Goal: Transaction & Acquisition: Purchase product/service

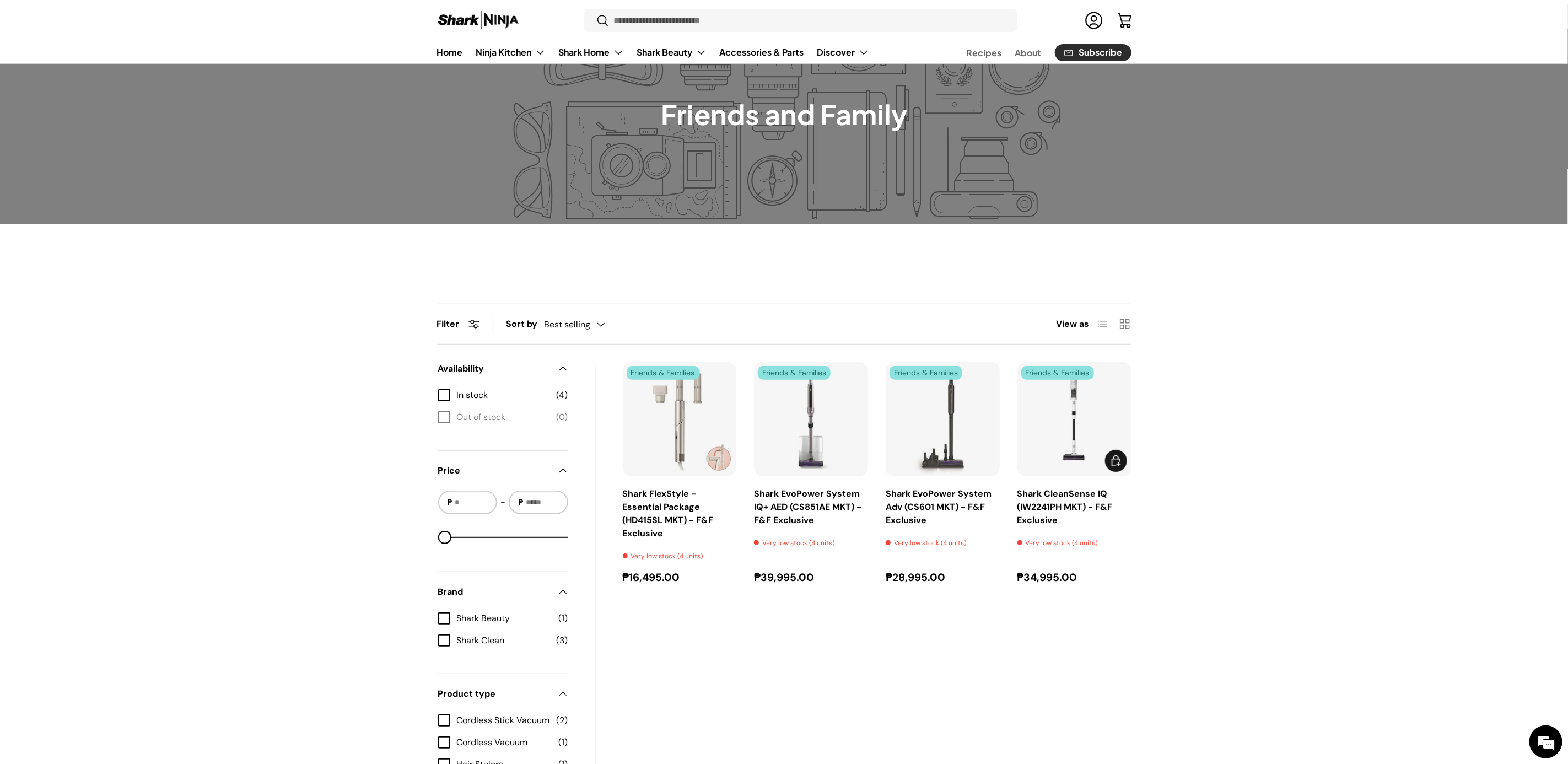
scroll to position [82, 0]
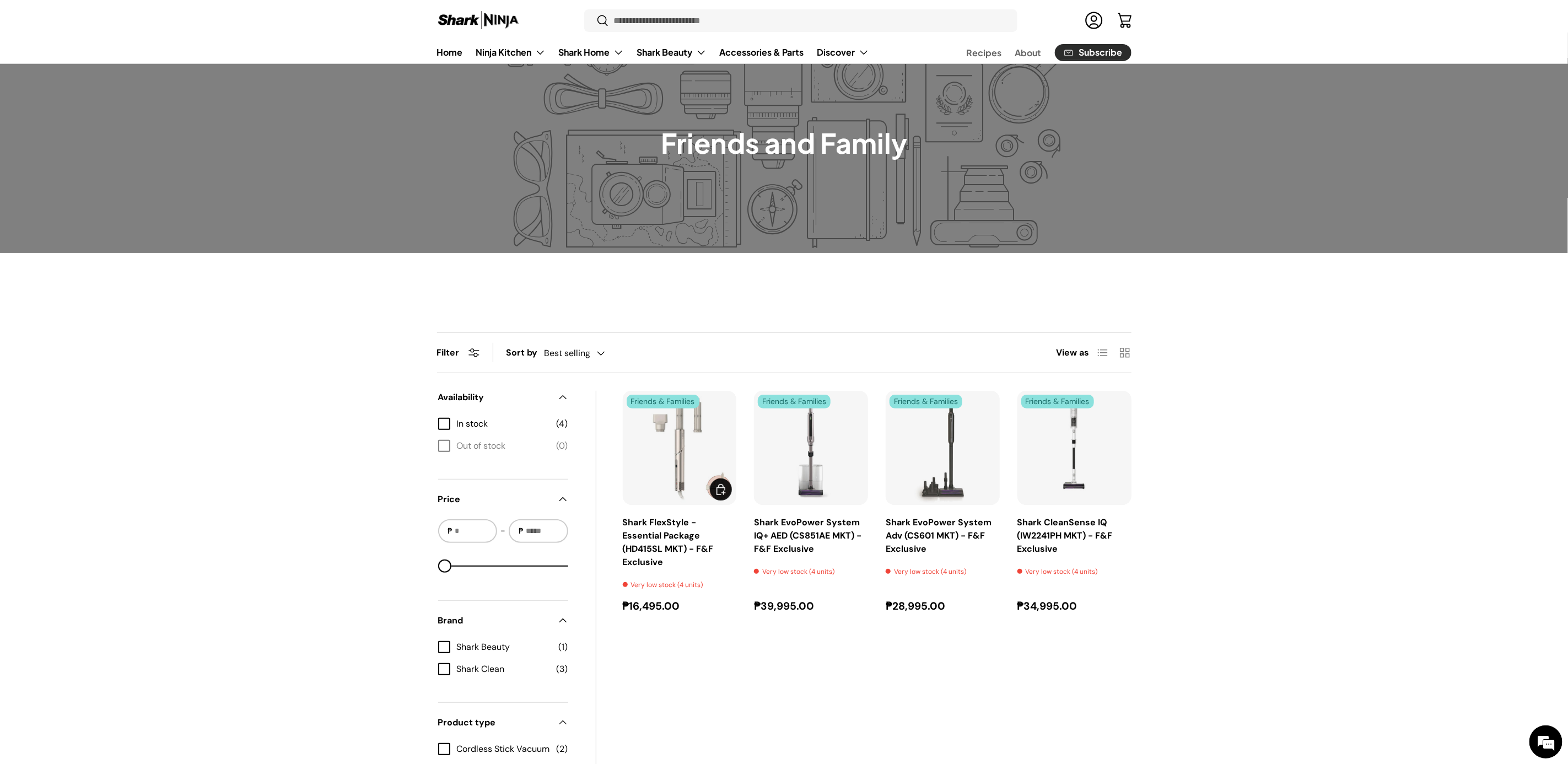
click at [0, 0] on img "Shark FlexStyle - Essential Package (HD415SL MKT) - F&F Exclusive" at bounding box center [0, 0] width 0 height 0
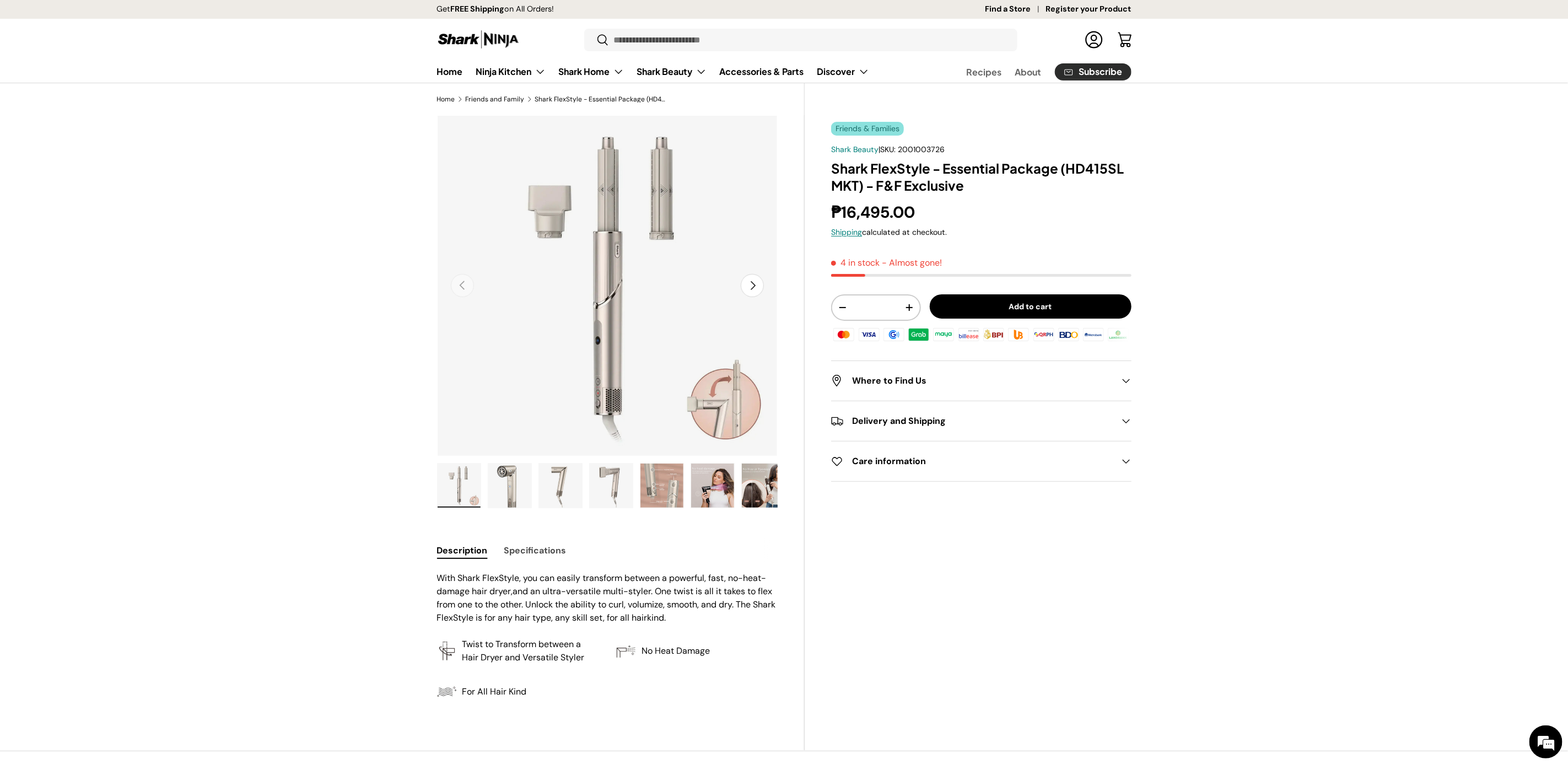
click at [1091, 35] on link "Log in" at bounding box center [1093, 39] width 24 height 24
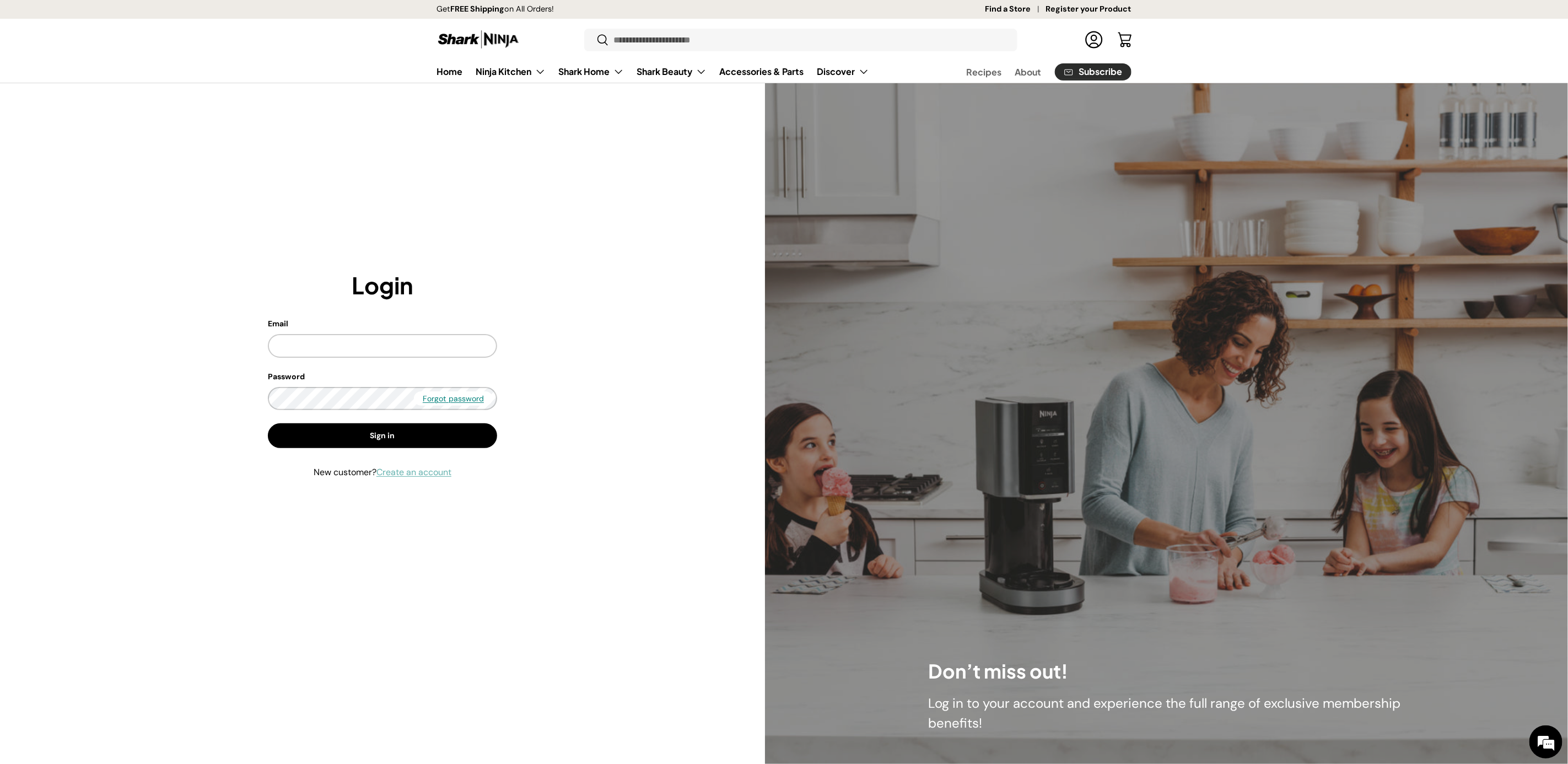
click at [410, 472] on link "Create an account" at bounding box center [414, 472] width 75 height 12
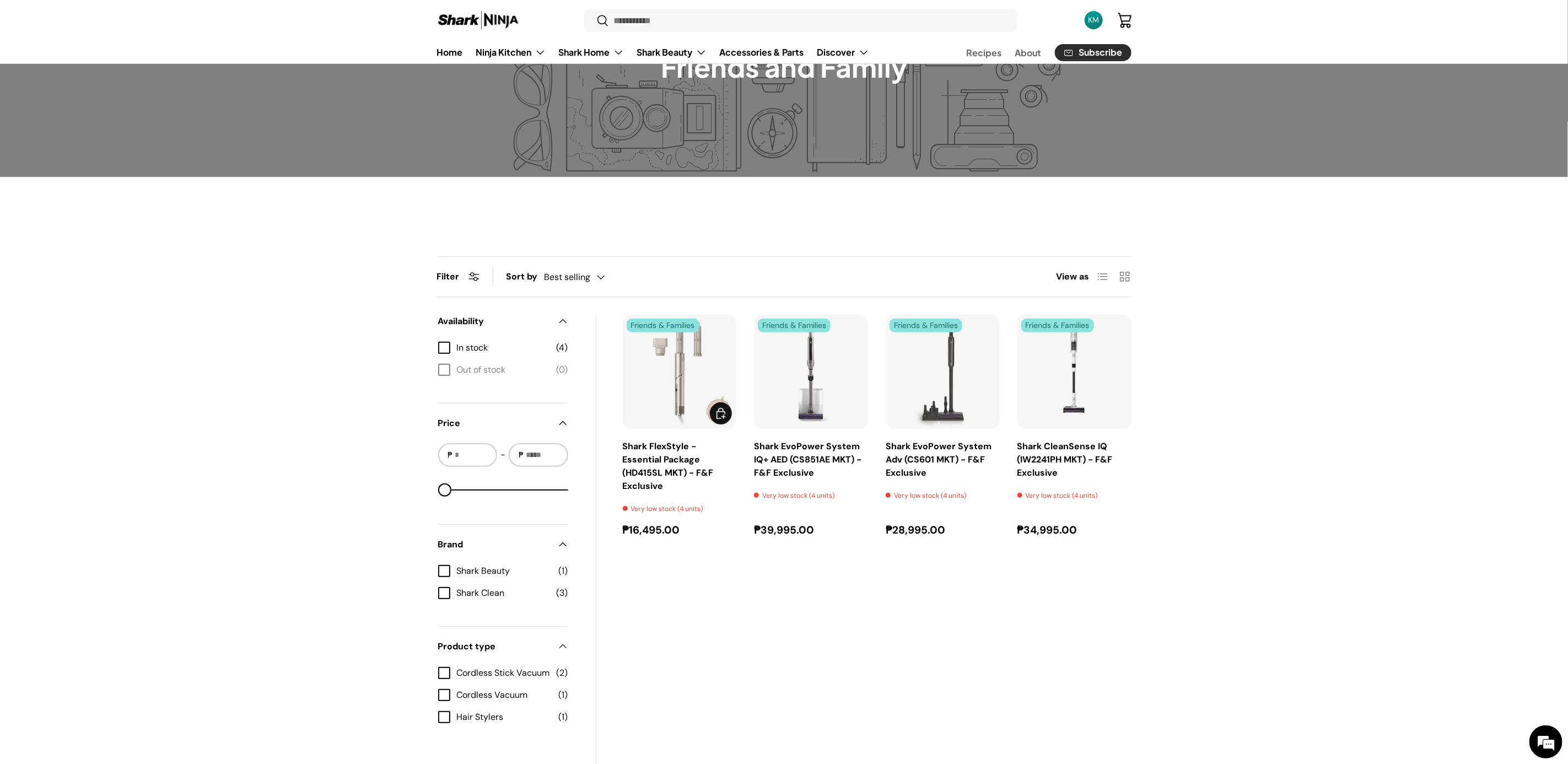
scroll to position [166, 0]
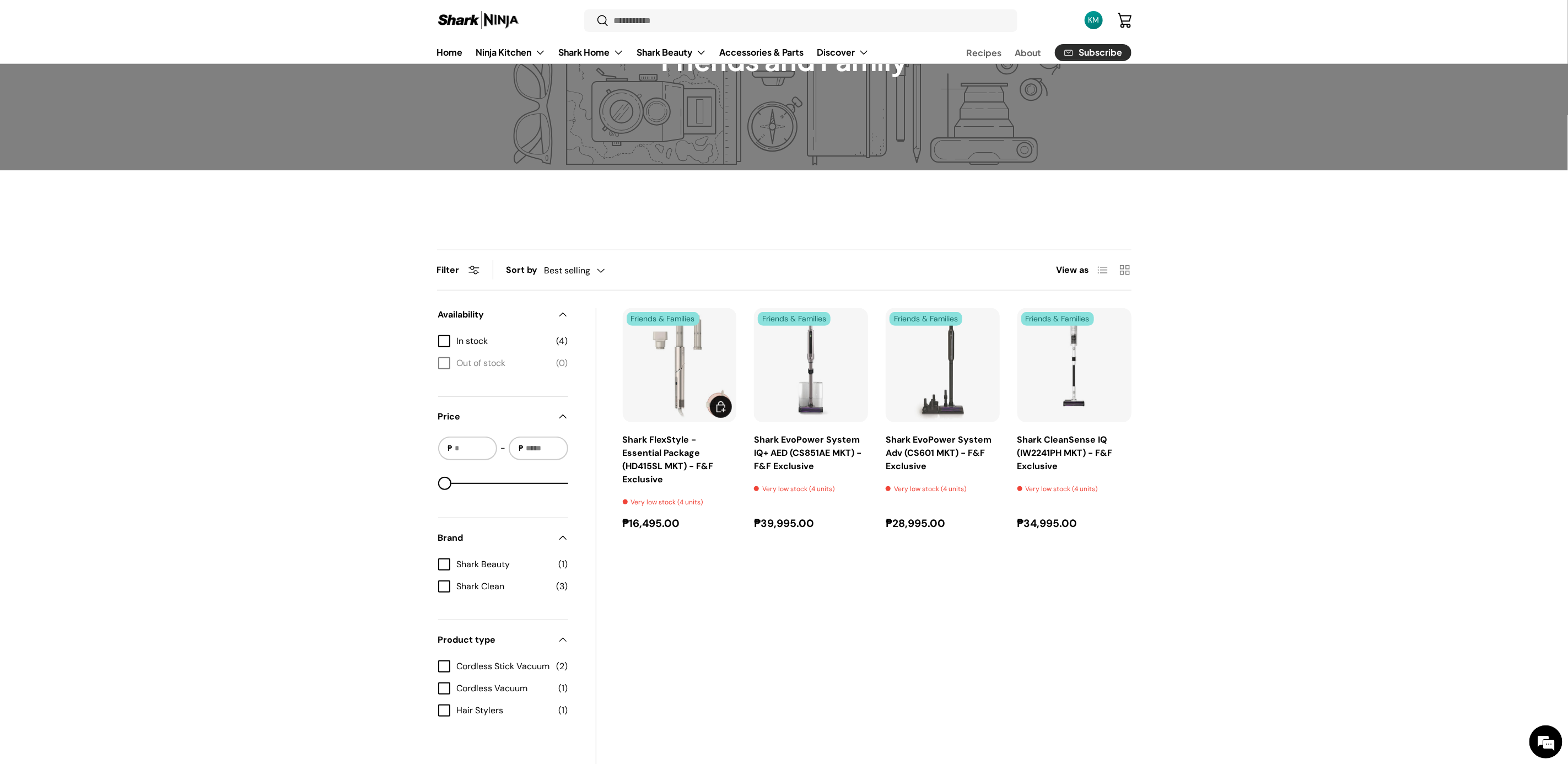
click at [0, 0] on img "Shark FlexStyle - Essential Package (HD415SL MKT) - F&F Exclusive" at bounding box center [0, 0] width 0 height 0
click at [1058, 441] on link "Shark CleanSense IQ (IW2241PH MKT) - F&F Exclusive" at bounding box center [1065, 452] width 96 height 38
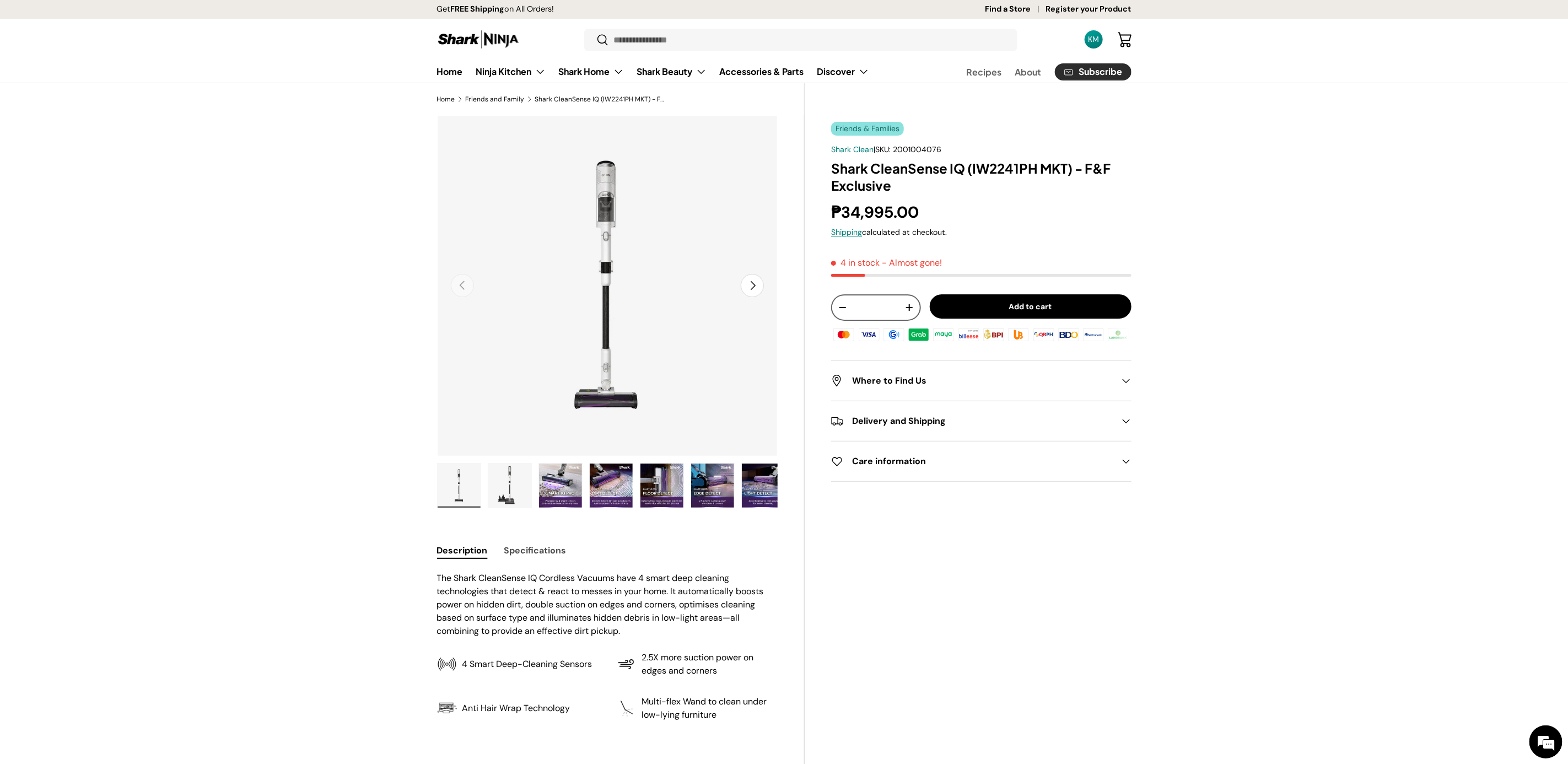
click at [915, 308] on button "+" at bounding box center [909, 308] width 21 height 21
click at [843, 308] on button "-" at bounding box center [843, 308] width 21 height 21
type input "*"
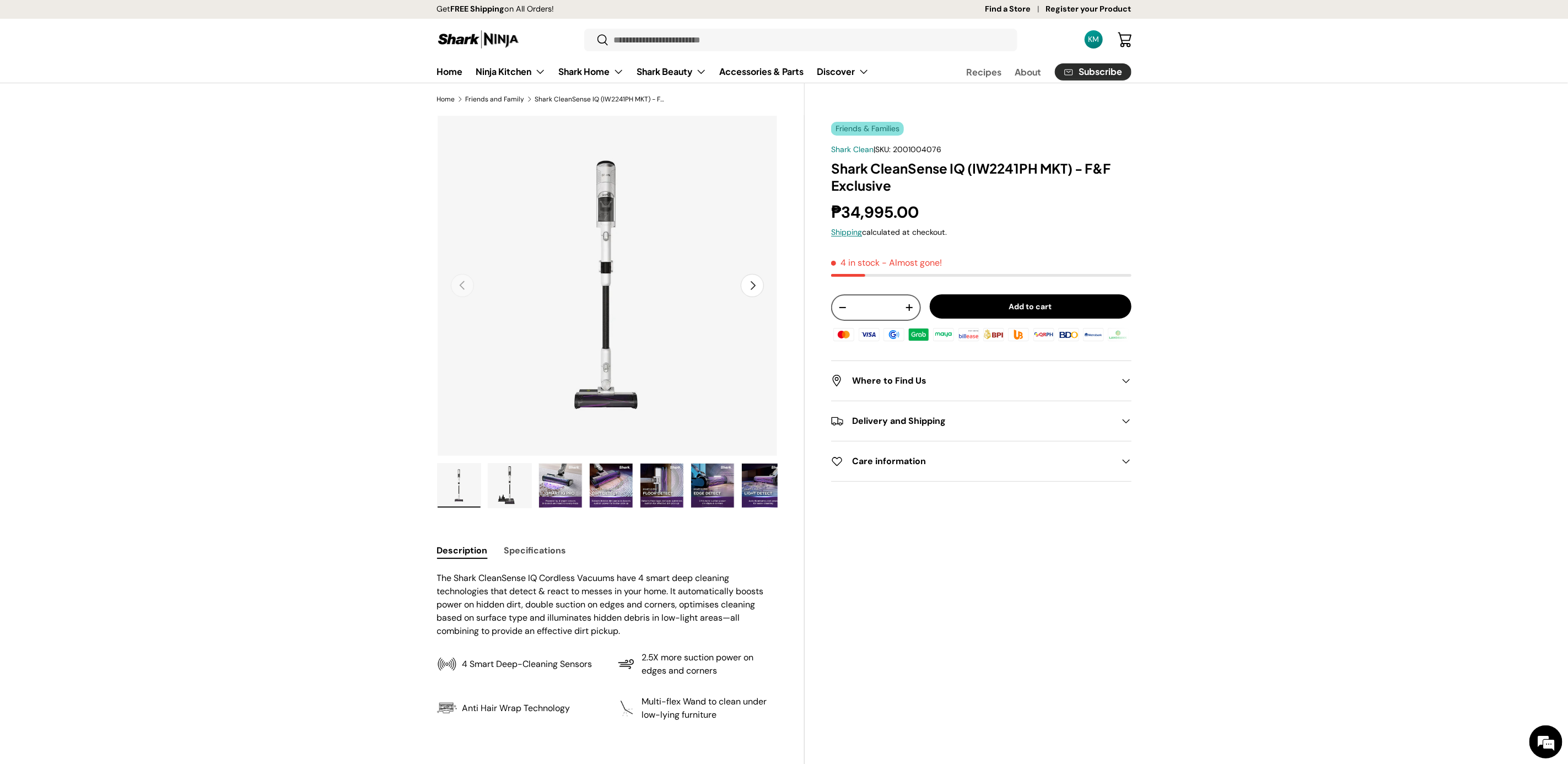
click at [843, 308] on button "-" at bounding box center [843, 308] width 21 height 21
click at [972, 308] on button "Add to cart" at bounding box center [1031, 307] width 202 height 25
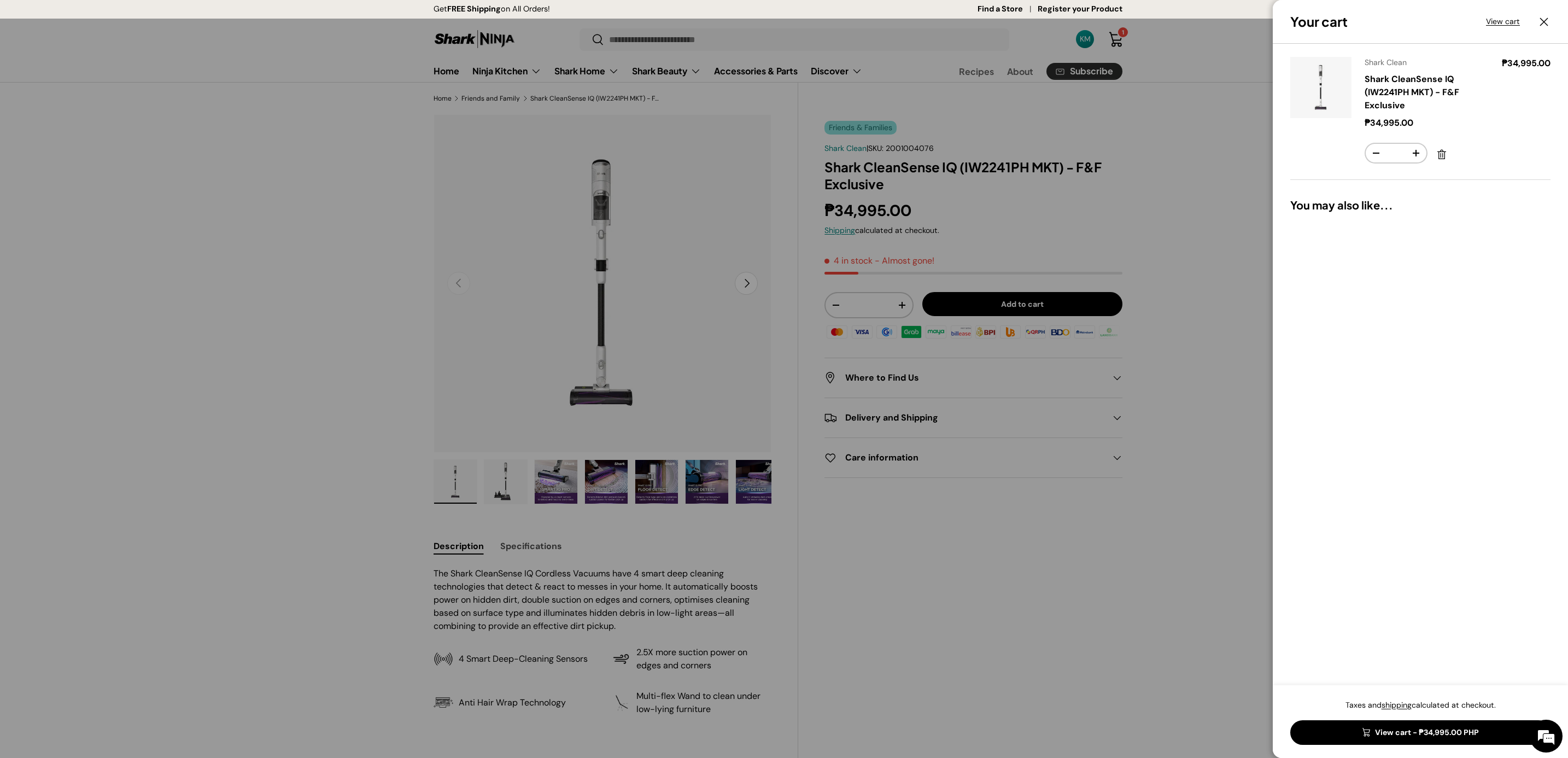
click at [1378, 213] on carousel-slider "You may also like... Previous Next" at bounding box center [1420, 207] width 260 height 19
click at [1362, 739] on link "View cart - ₱34,995.00 PHP" at bounding box center [1420, 732] width 260 height 25
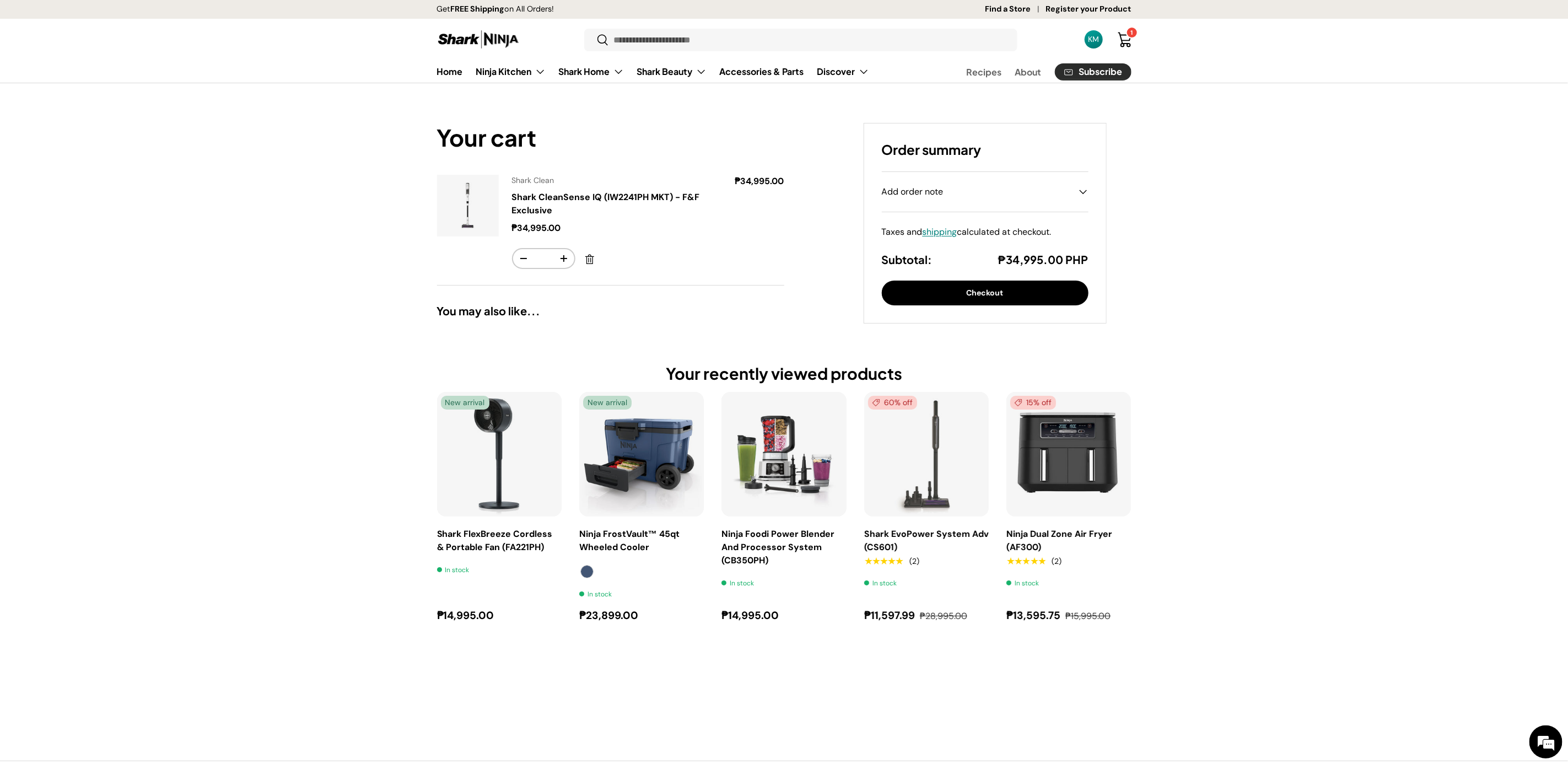
click at [959, 181] on summary "Add order note" at bounding box center [985, 191] width 207 height 40
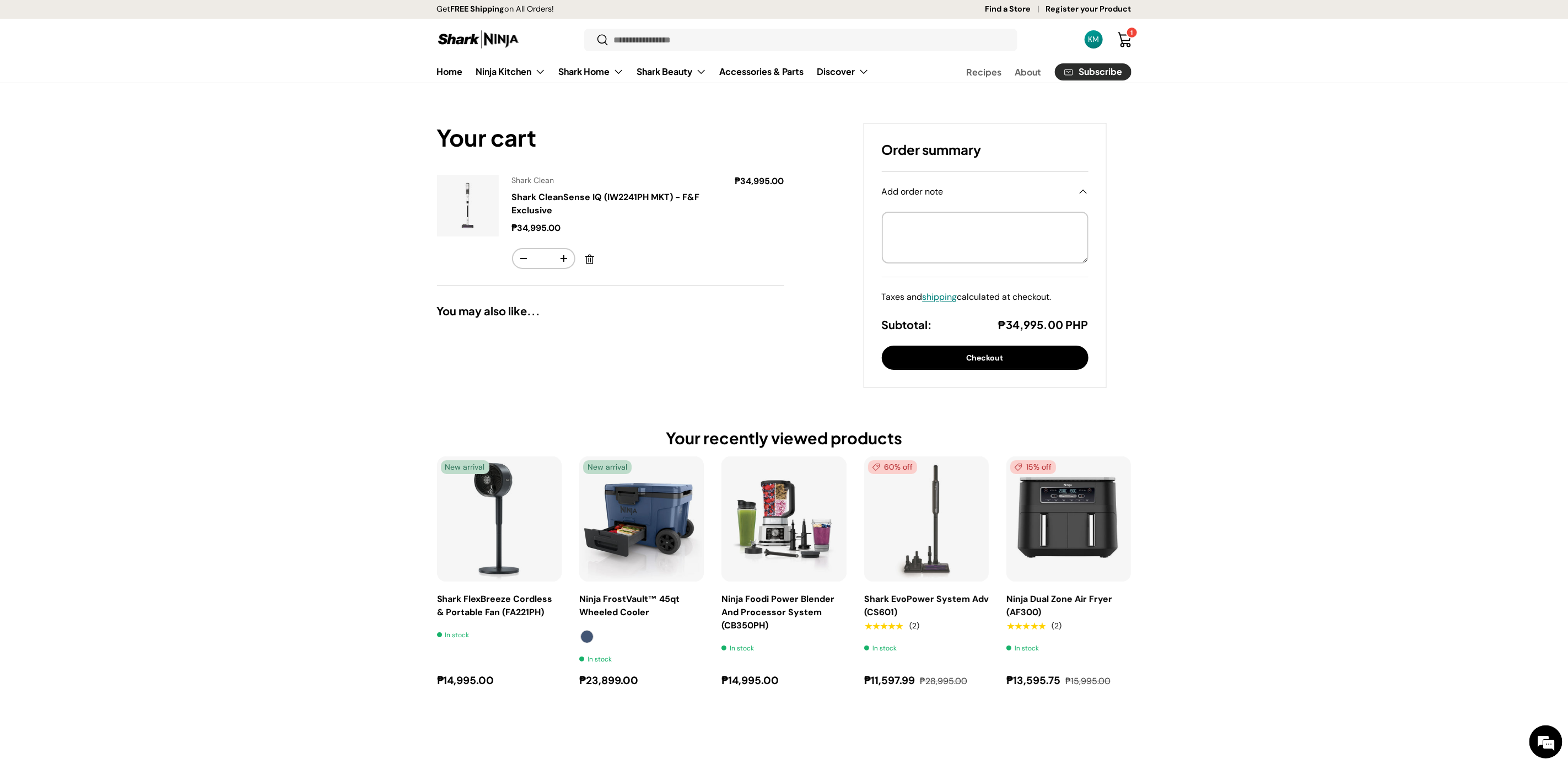
click at [503, 309] on h2 "You may also like..." at bounding box center [611, 310] width 347 height 15
click at [1072, 363] on button "Checkout" at bounding box center [985, 358] width 207 height 25
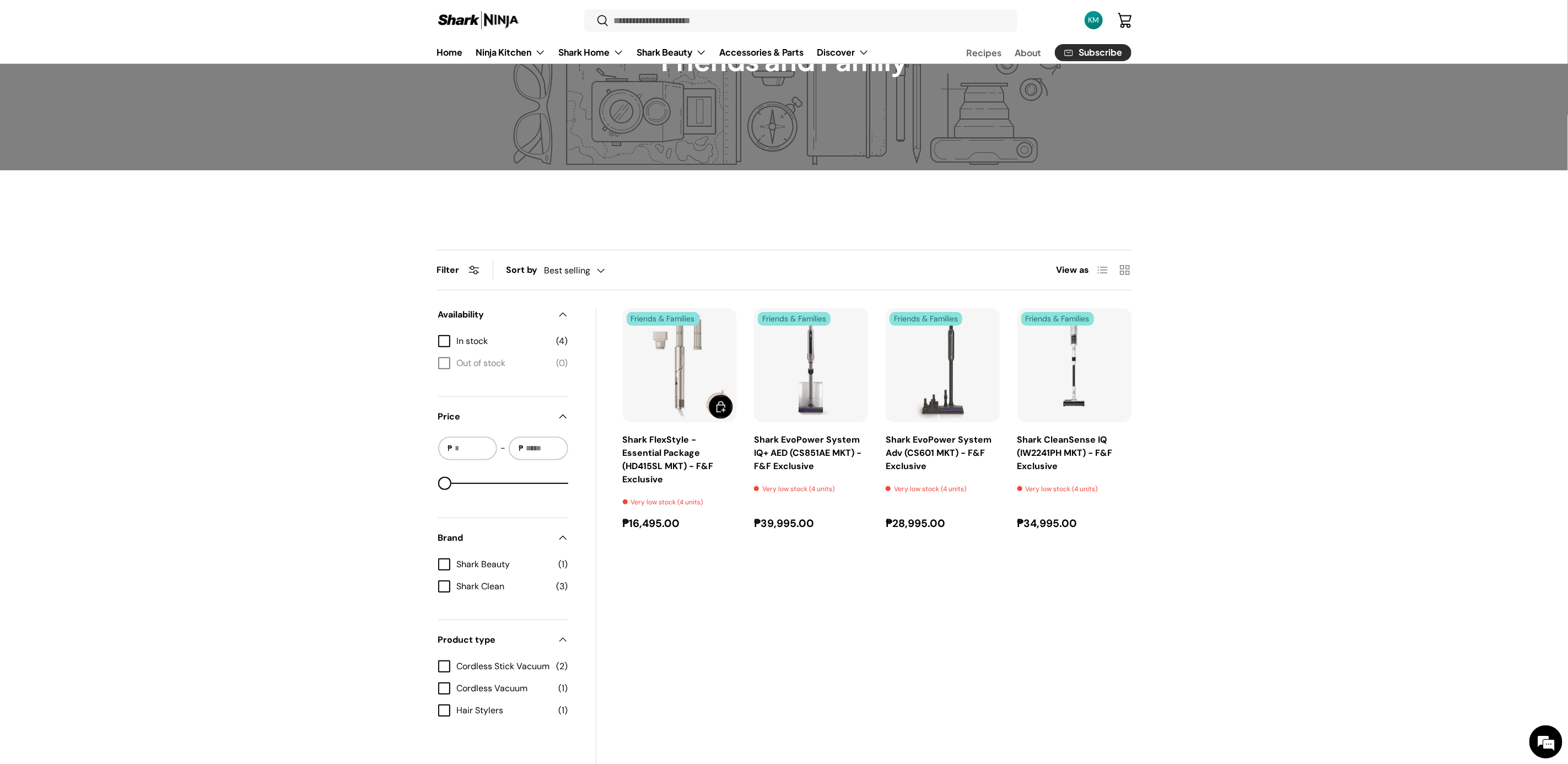
click at [722, 410] on span "Add to cart" at bounding box center [721, 406] width 13 height 13
click at [988, 411] on span "Add to cart" at bounding box center [984, 406] width 13 height 13
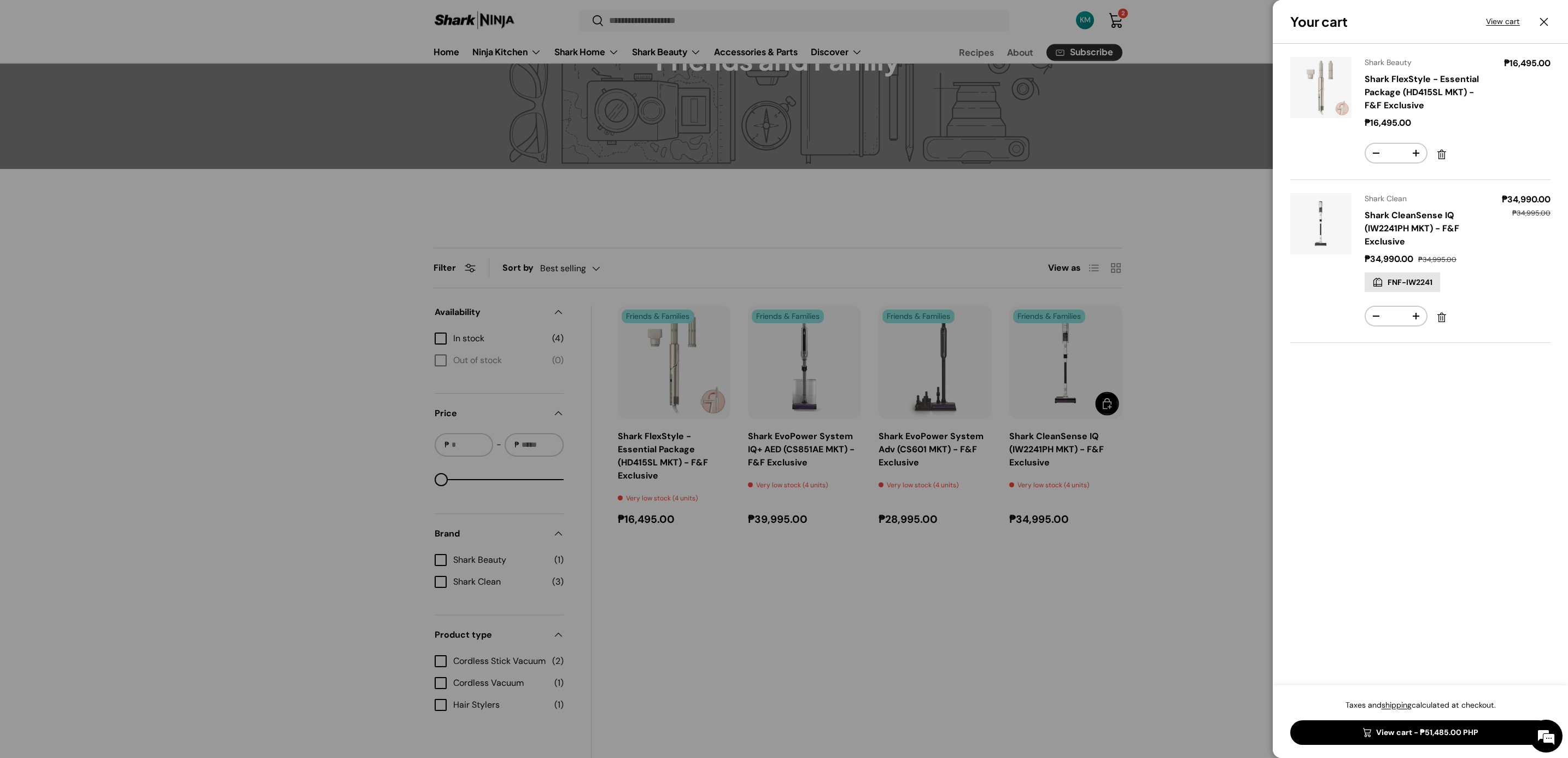
click at [1101, 404] on div at bounding box center [784, 379] width 1568 height 758
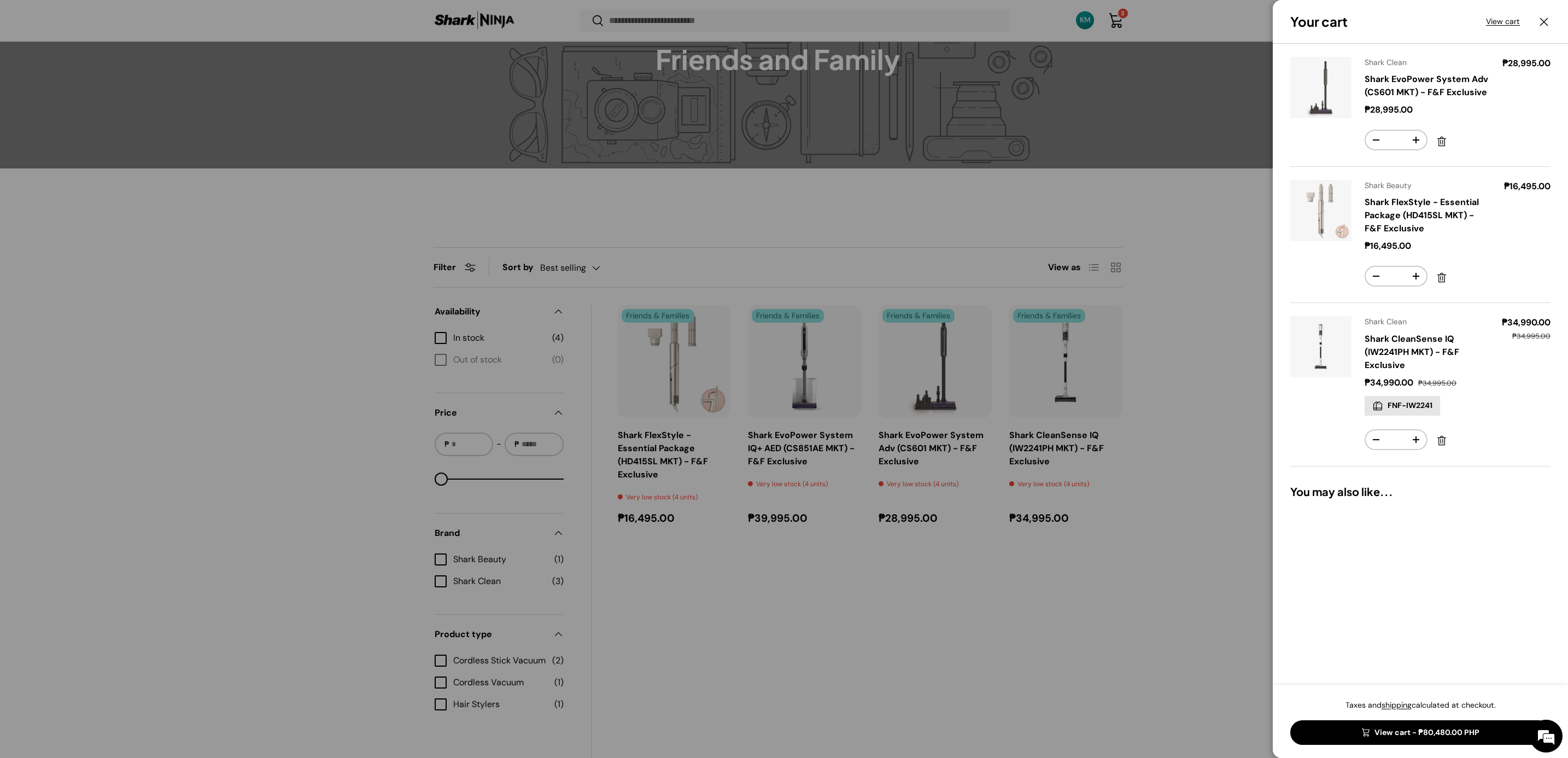
click at [789, 498] on div at bounding box center [784, 379] width 1568 height 758
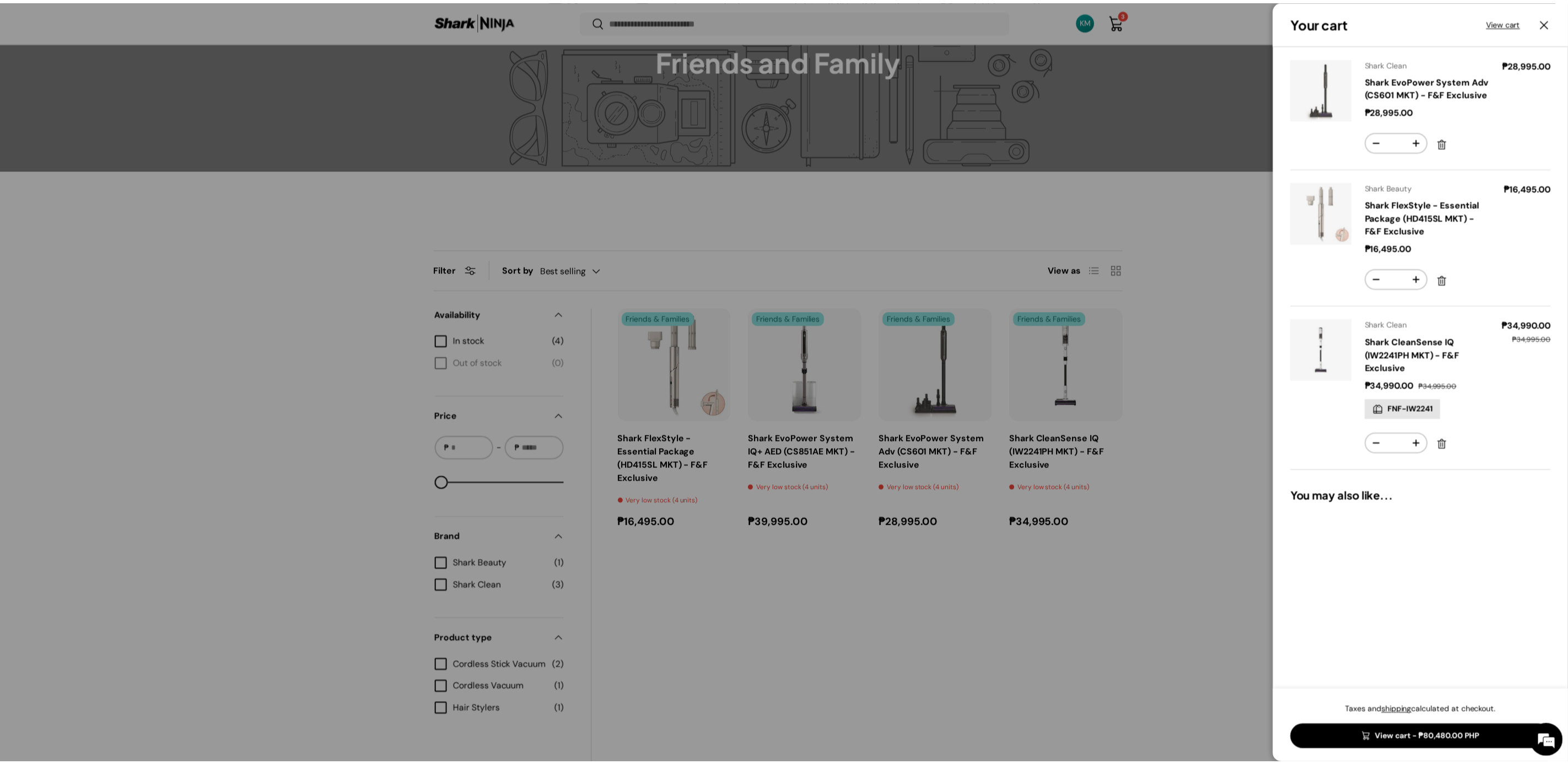
scroll to position [164, 0]
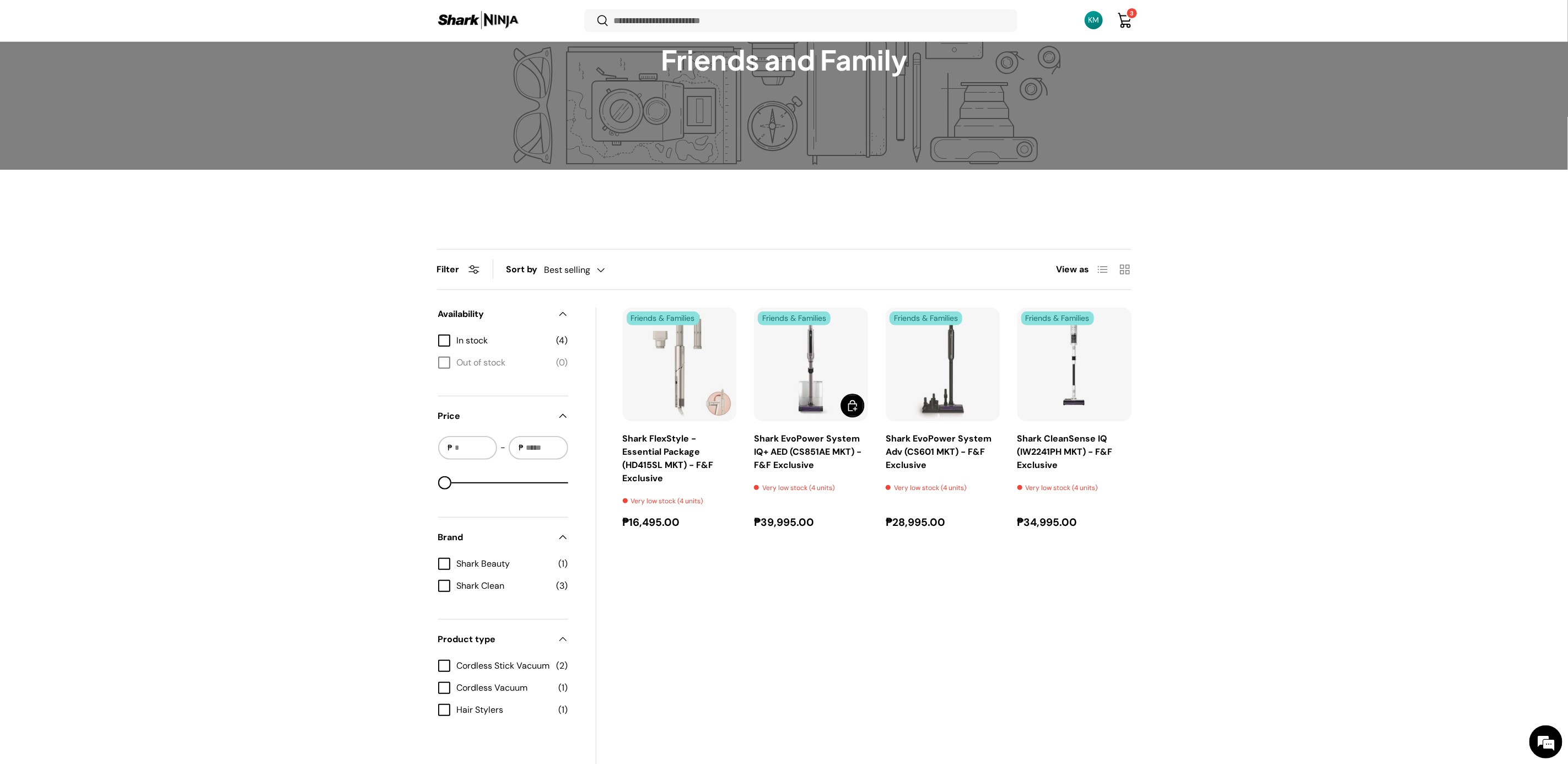
click at [858, 401] on span "Add to cart" at bounding box center [852, 405] width 13 height 13
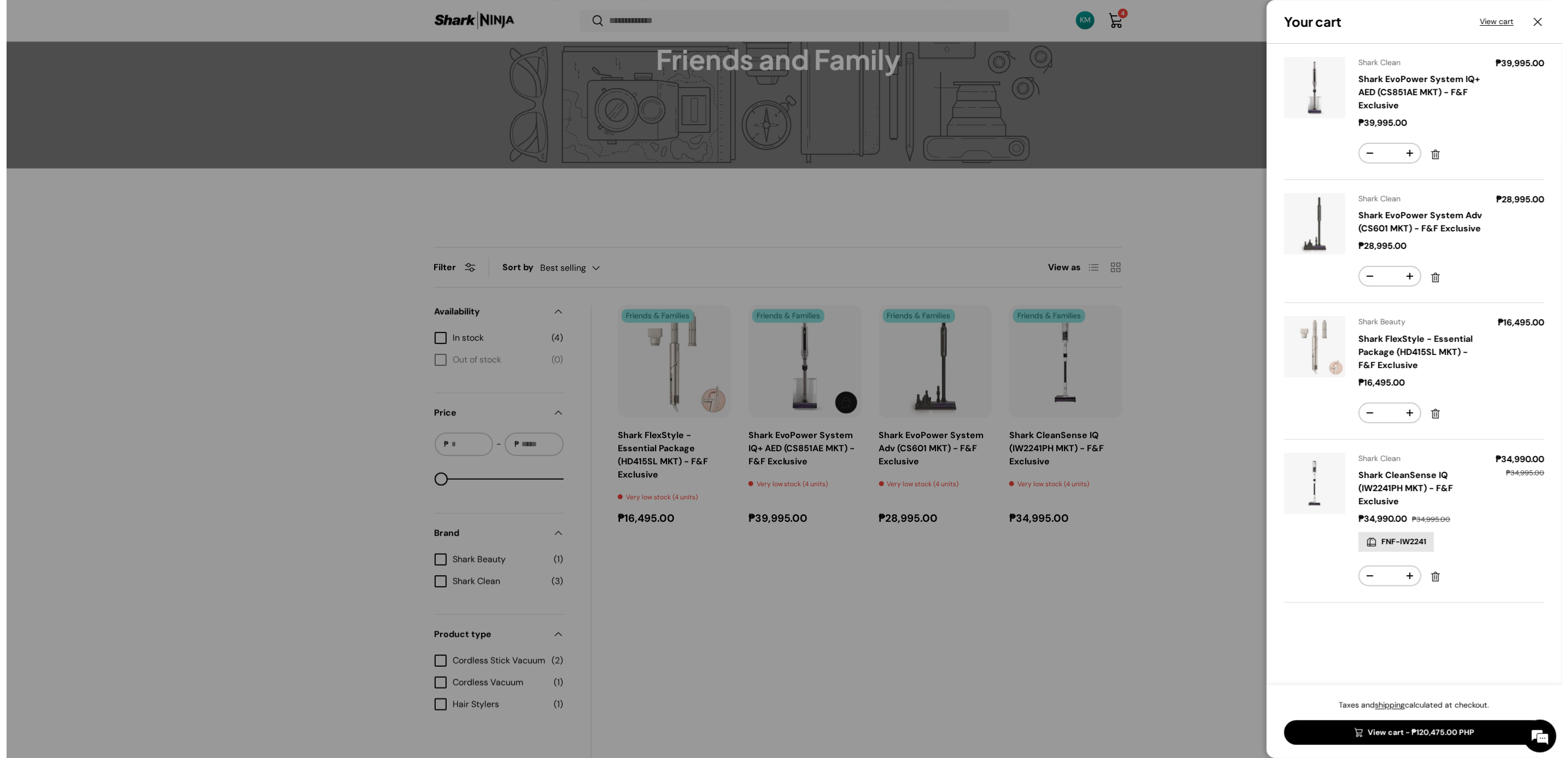
scroll to position [0, 0]
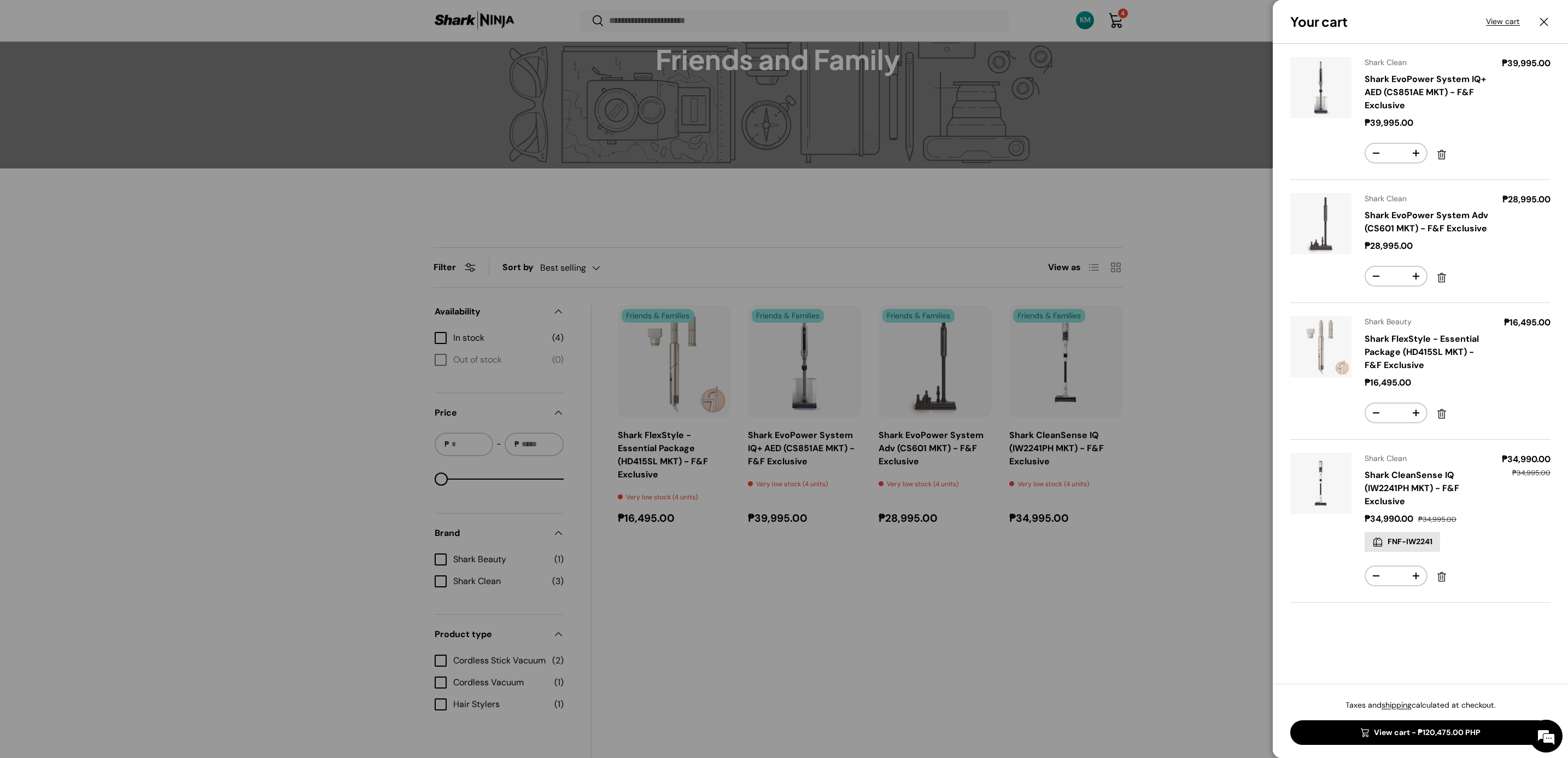
click at [1444, 732] on link "View cart - ₱120,475.00 PHP" at bounding box center [1420, 732] width 260 height 25
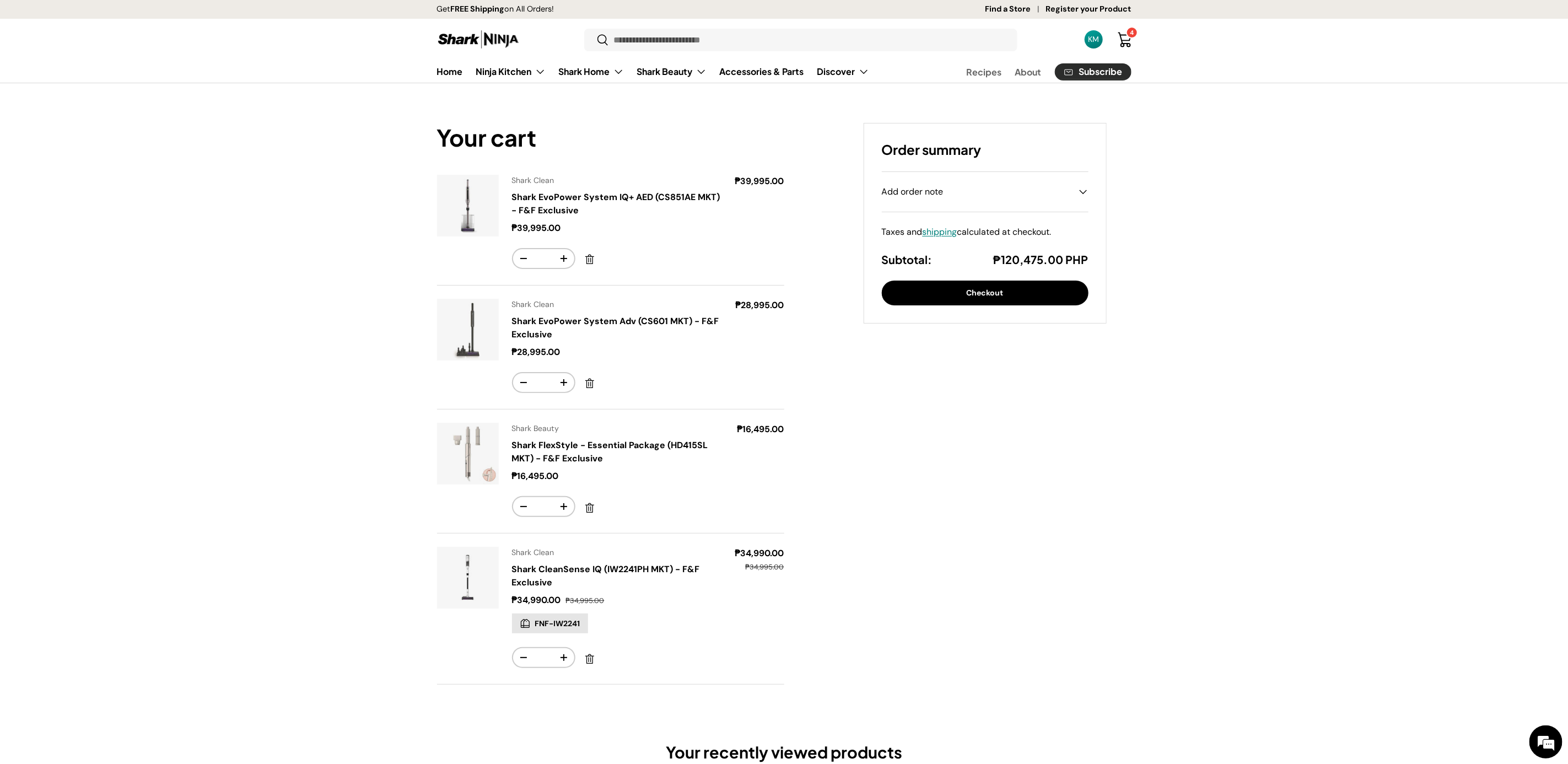
click at [1035, 300] on button "Checkout" at bounding box center [985, 292] width 207 height 25
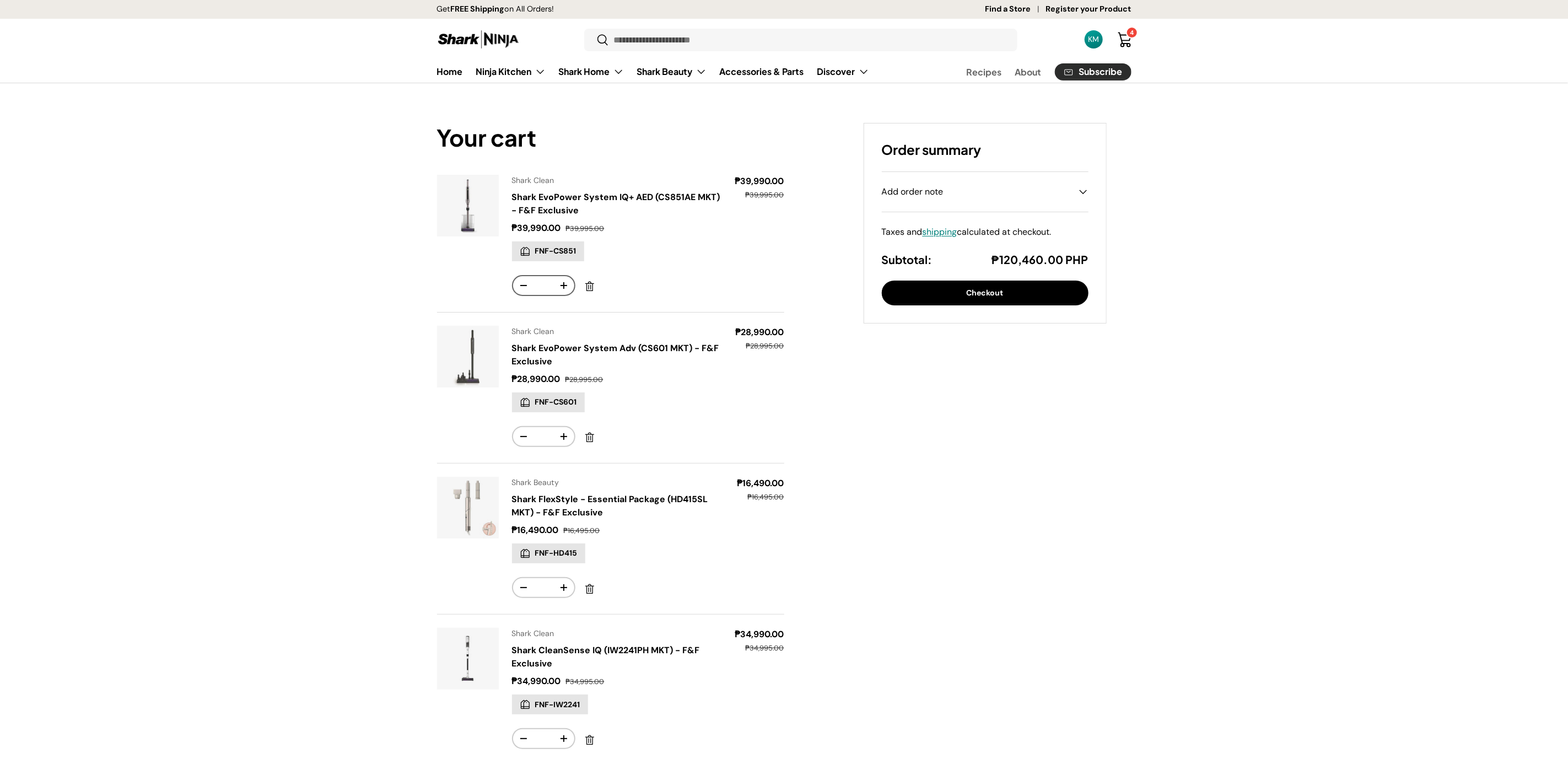
click at [567, 286] on button "+" at bounding box center [564, 285] width 21 height 19
type input "*"
click at [567, 286] on button "+" at bounding box center [564, 285] width 21 height 19
click at [566, 436] on button "+" at bounding box center [564, 436] width 21 height 19
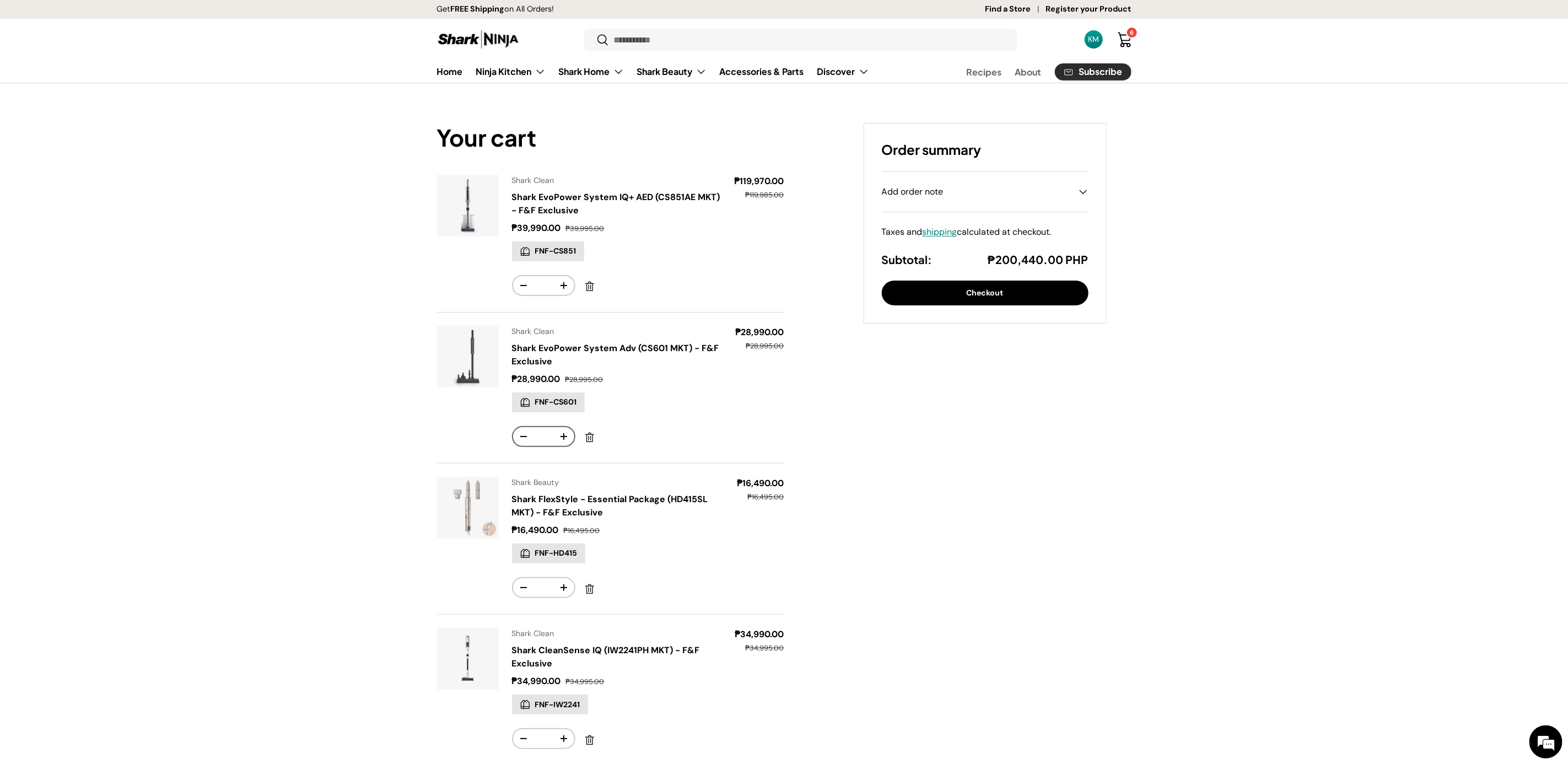
click at [566, 436] on button "+" at bounding box center [564, 436] width 21 height 19
type input "*"
click at [566, 436] on button "+" at bounding box center [564, 436] width 21 height 19
click at [566, 436] on div "Your cart Product Price Quantity Shark Clean Shark EvoPower System IQ+ AED (CS8…" at bounding box center [611, 453] width 347 height 660
click at [560, 590] on button "+" at bounding box center [564, 587] width 21 height 19
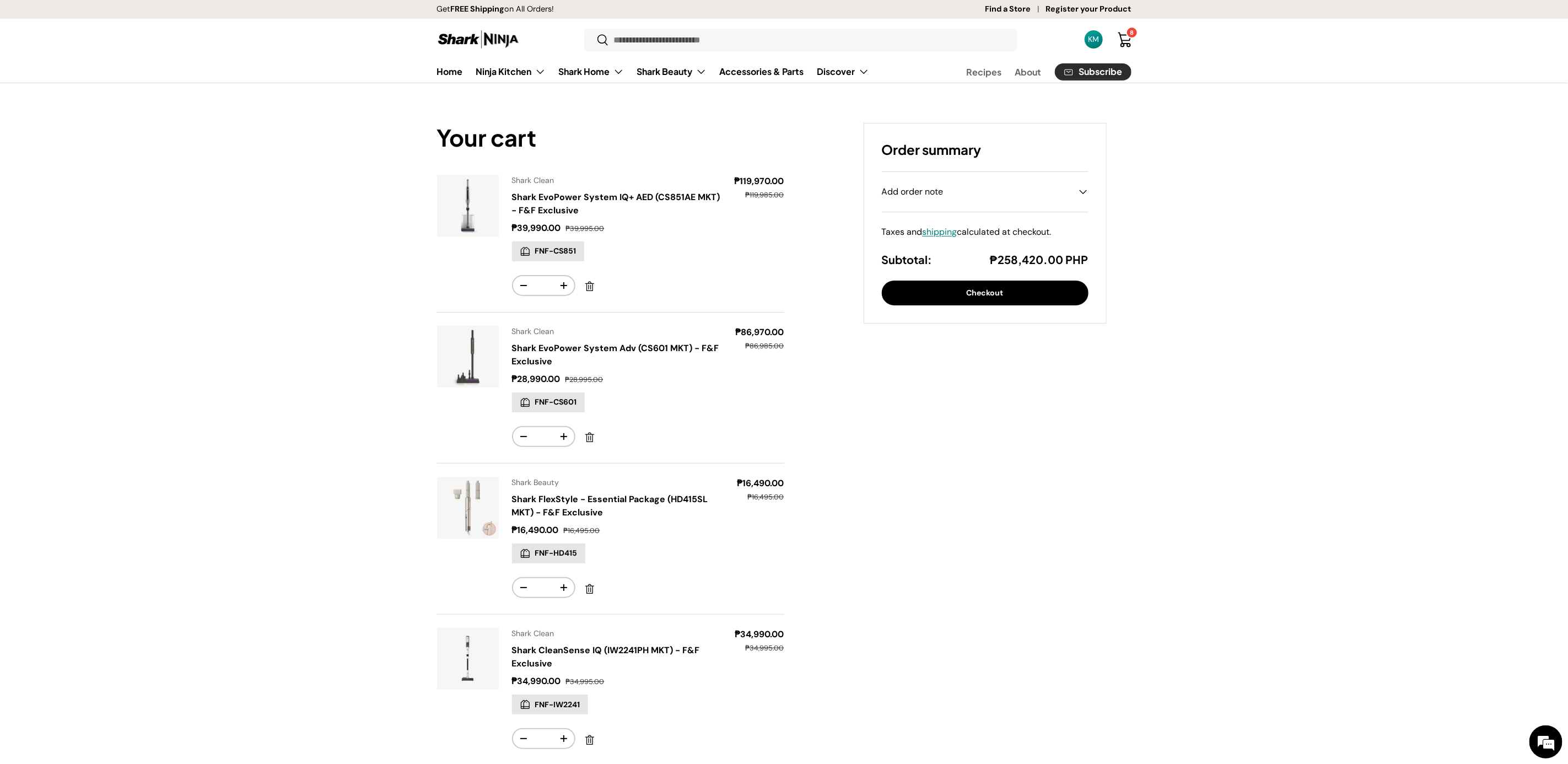
type input "*"
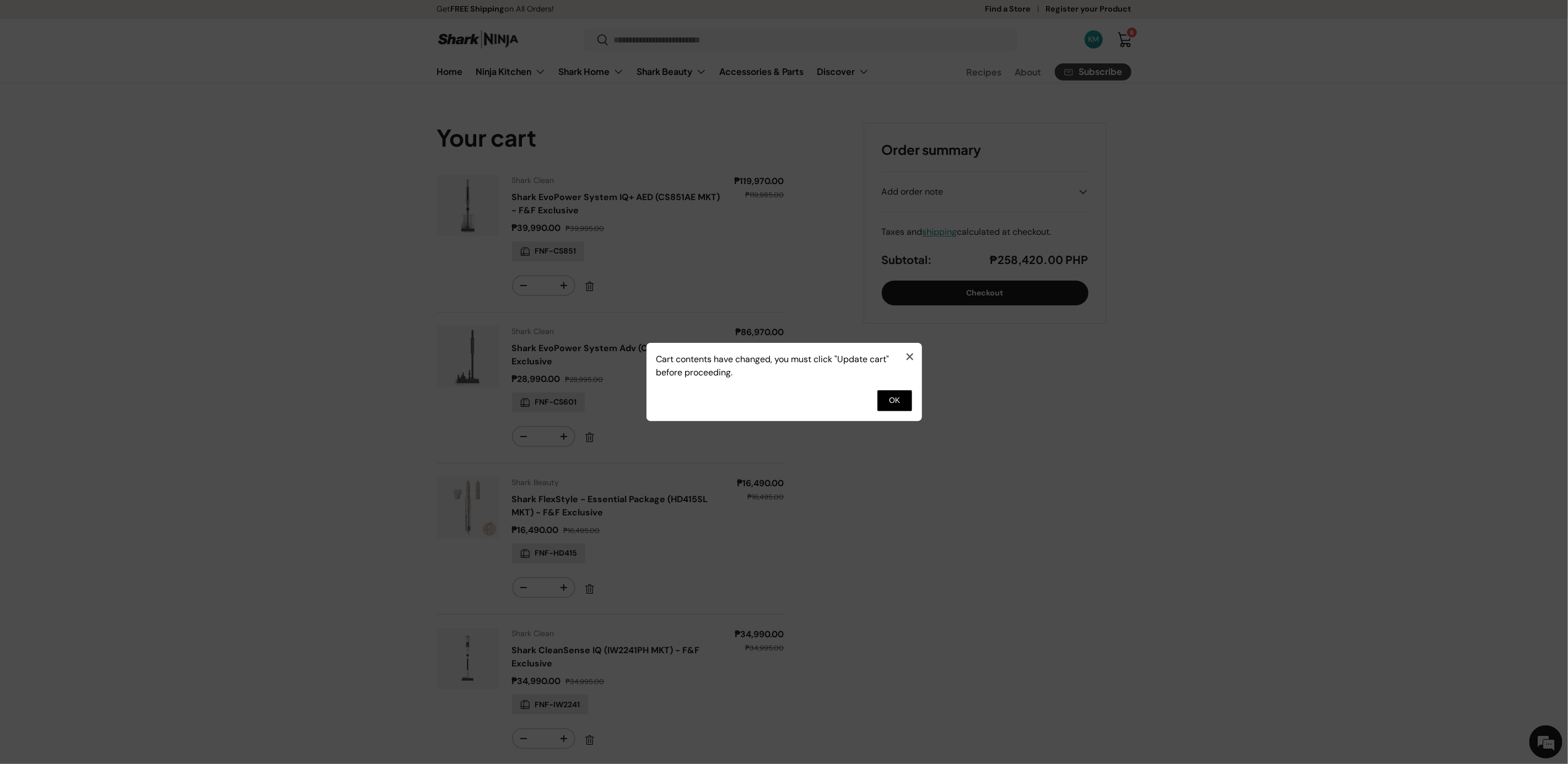
click at [646, 421] on dialog "× Cart contents have changed, you must click "Update cart" before proceeding." at bounding box center [784, 382] width 276 height 78
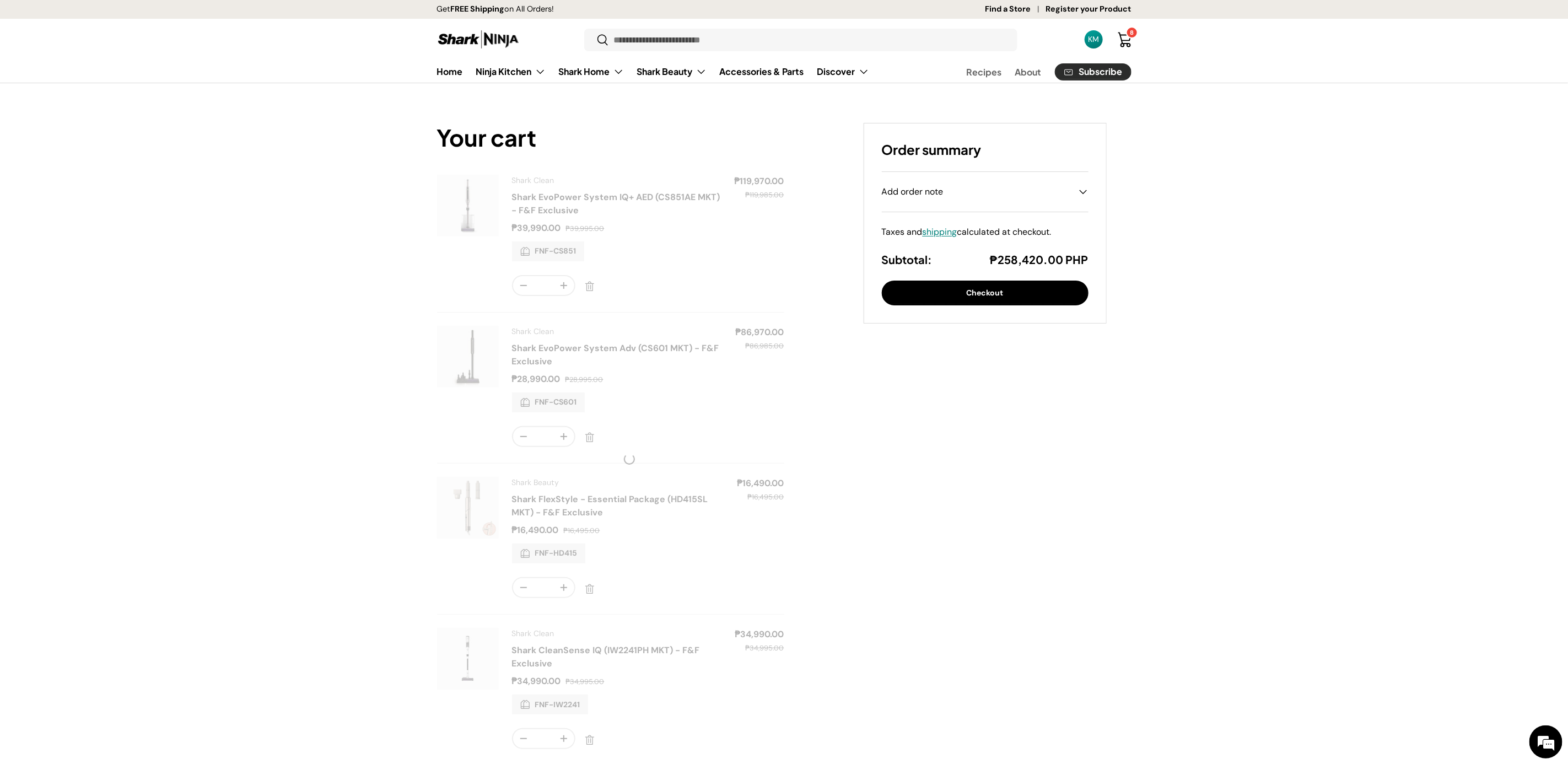
click at [563, 588] on div "Your cart Product Price Quantity Shark Clean Shark EvoPower System IQ+ AED (CS8…" at bounding box center [611, 453] width 347 height 660
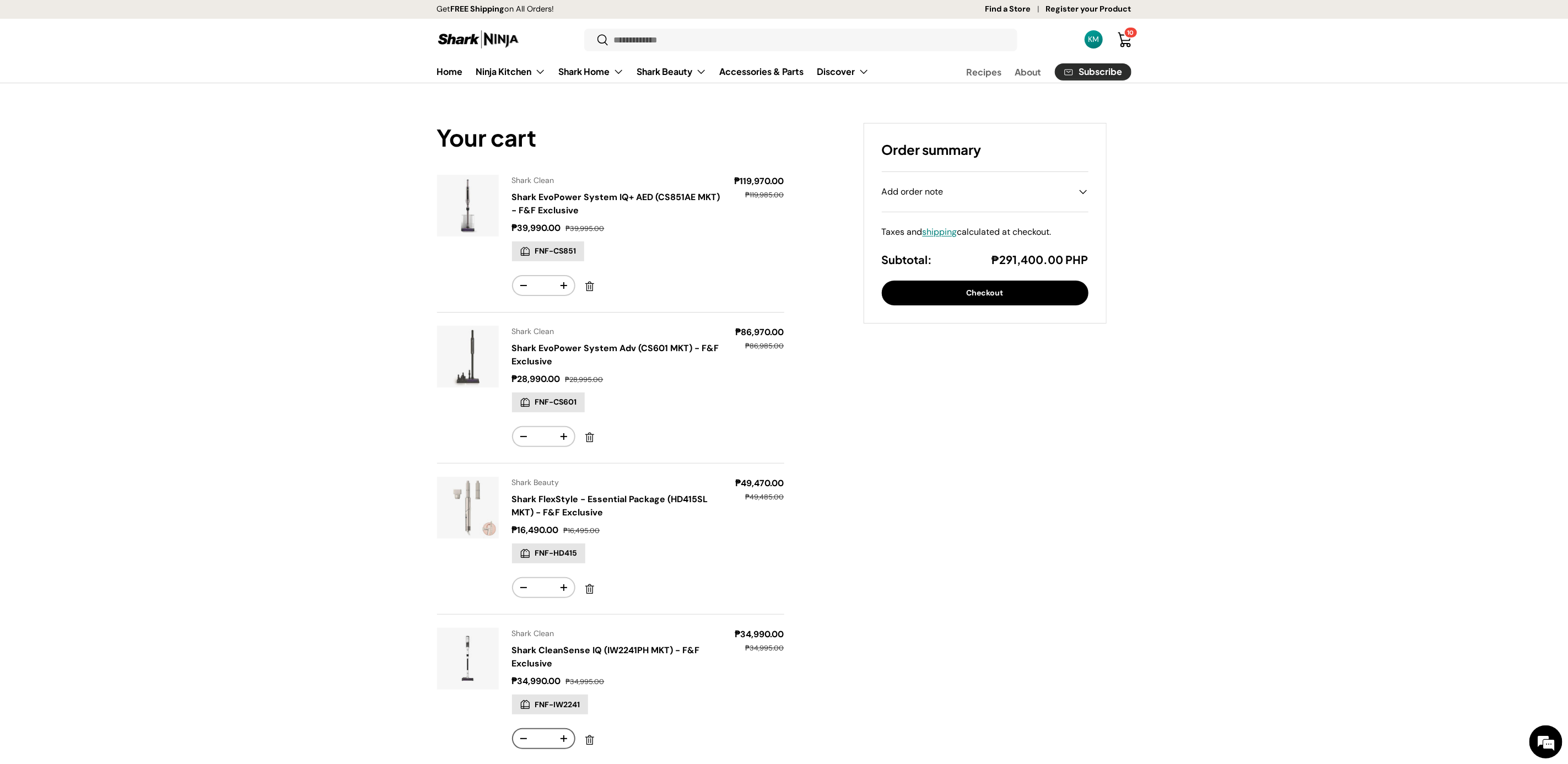
click at [563, 739] on button "+" at bounding box center [564, 738] width 21 height 19
type input "*"
click at [563, 739] on button "+" at bounding box center [564, 738] width 21 height 19
click at [1024, 291] on button "Checkout" at bounding box center [985, 292] width 207 height 25
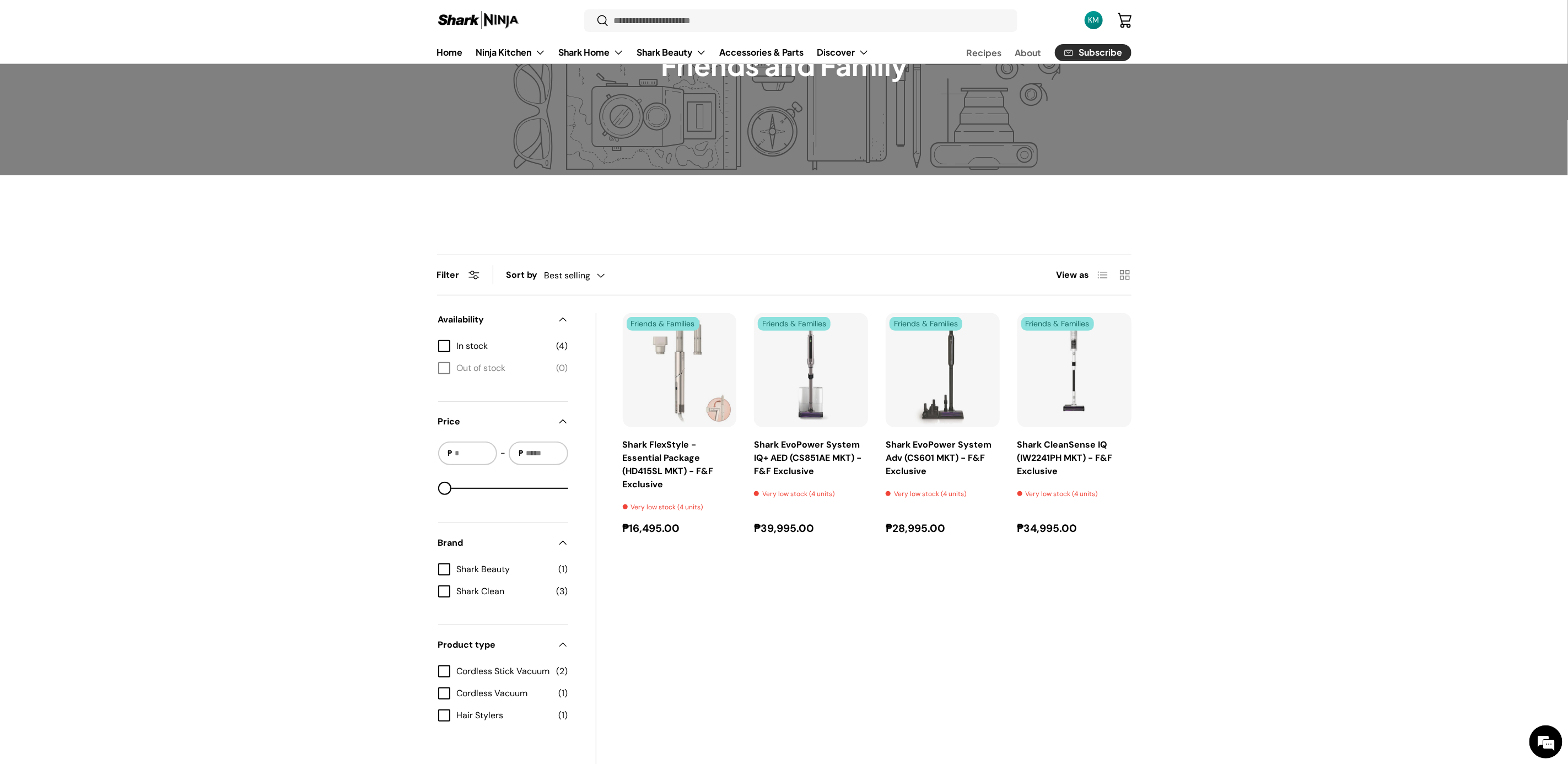
scroll to position [164, 0]
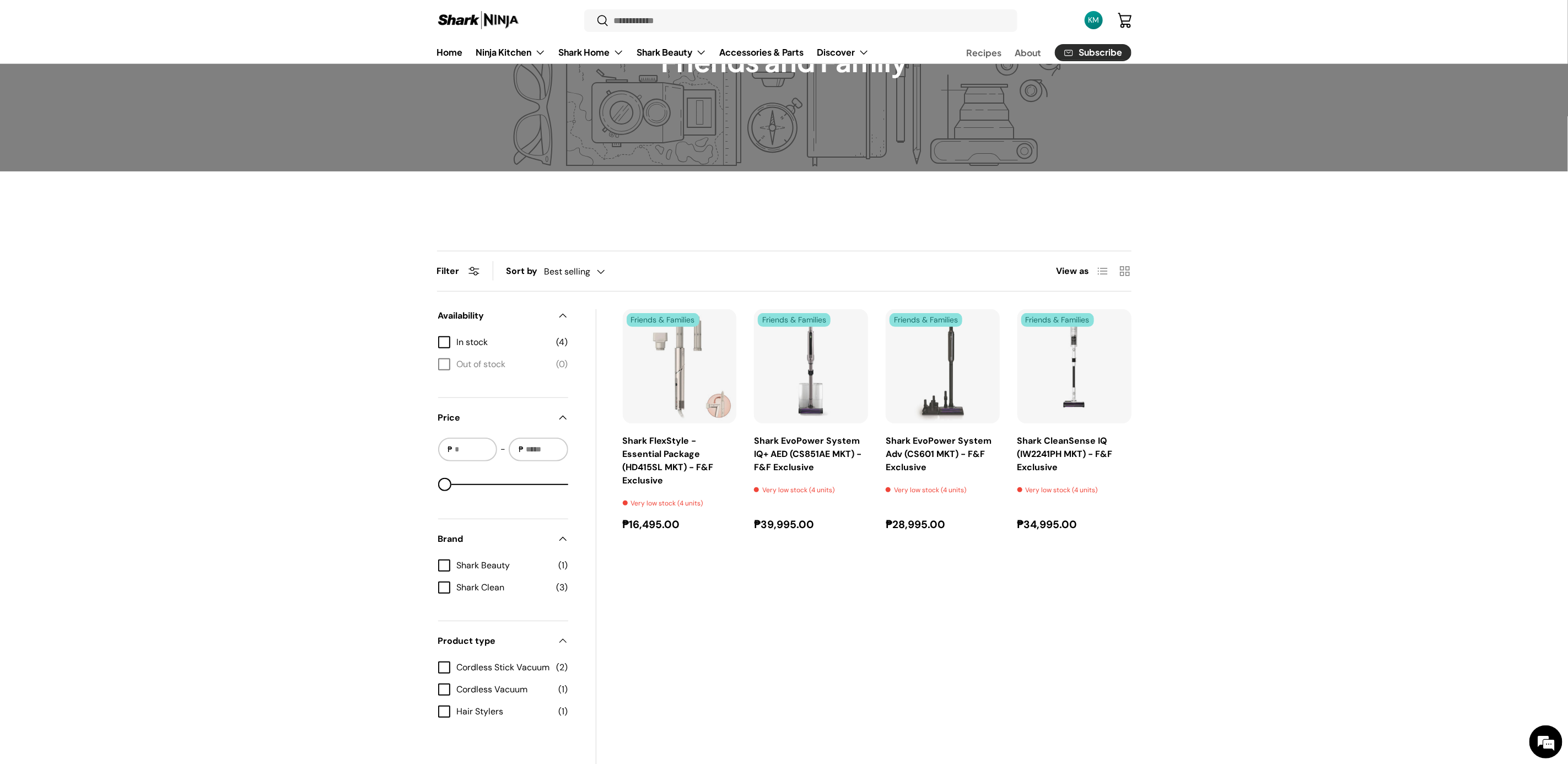
click at [745, 578] on div "Friends & Families Shark FlexStyle - Essential Package (HD415SL MKT) - F&F Excl…" at bounding box center [878, 540] width 509 height 462
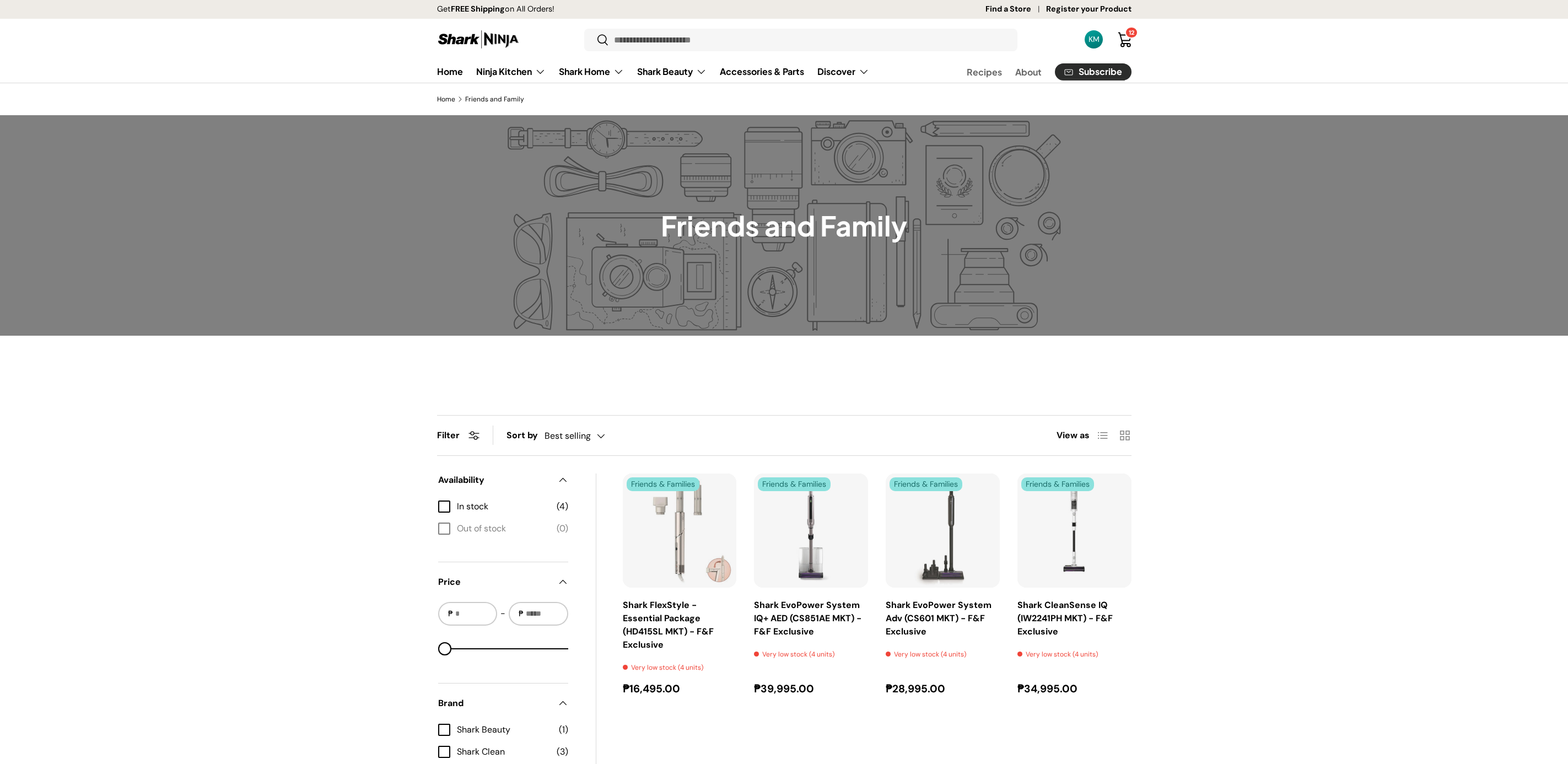
click at [0, 0] on img "Shark FlexStyle - Essential Package (HD415SL MKT) - F&F Exclusive" at bounding box center [0, 0] width 0 height 0
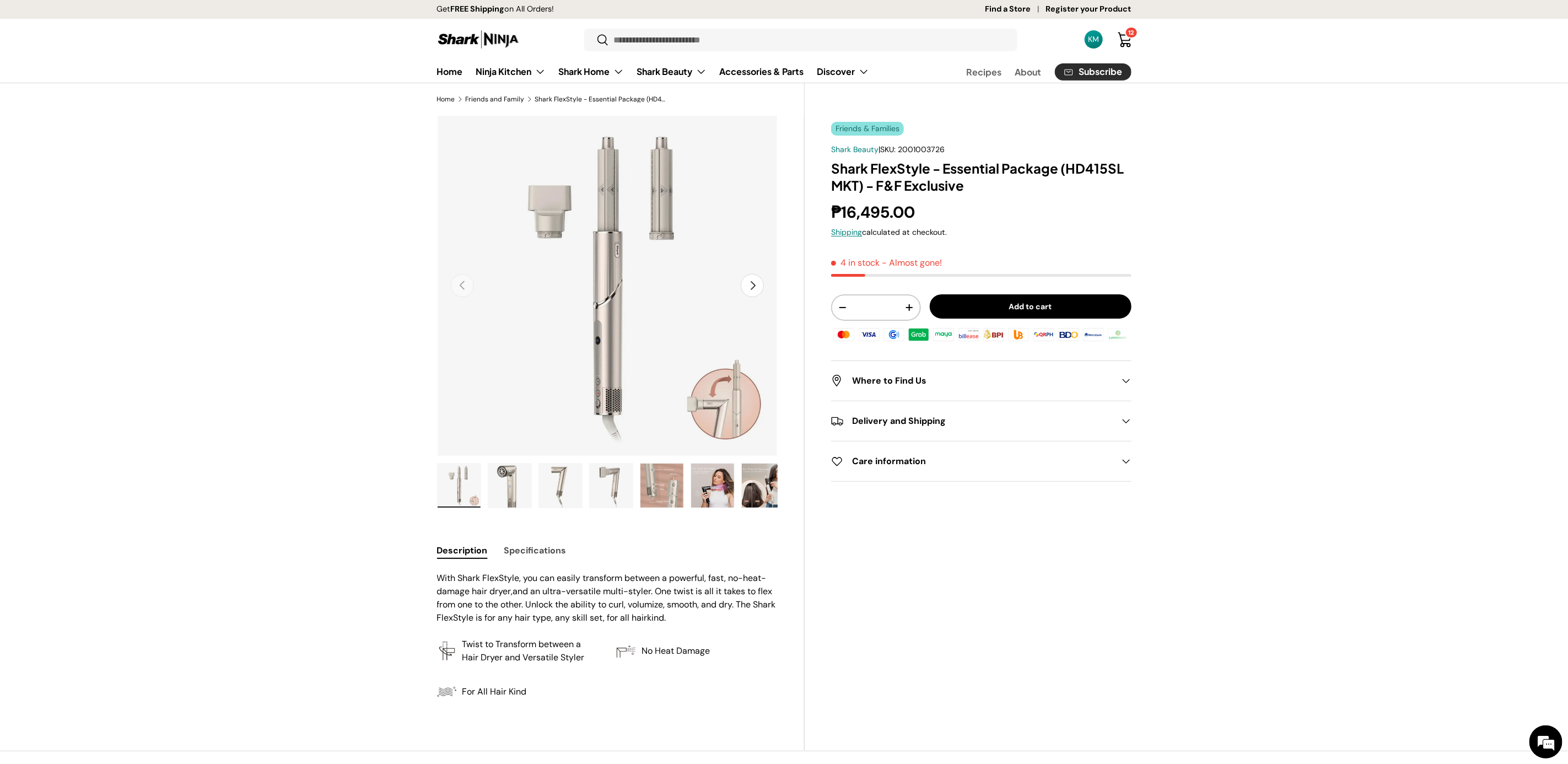
click at [756, 286] on button "Next" at bounding box center [753, 285] width 23 height 23
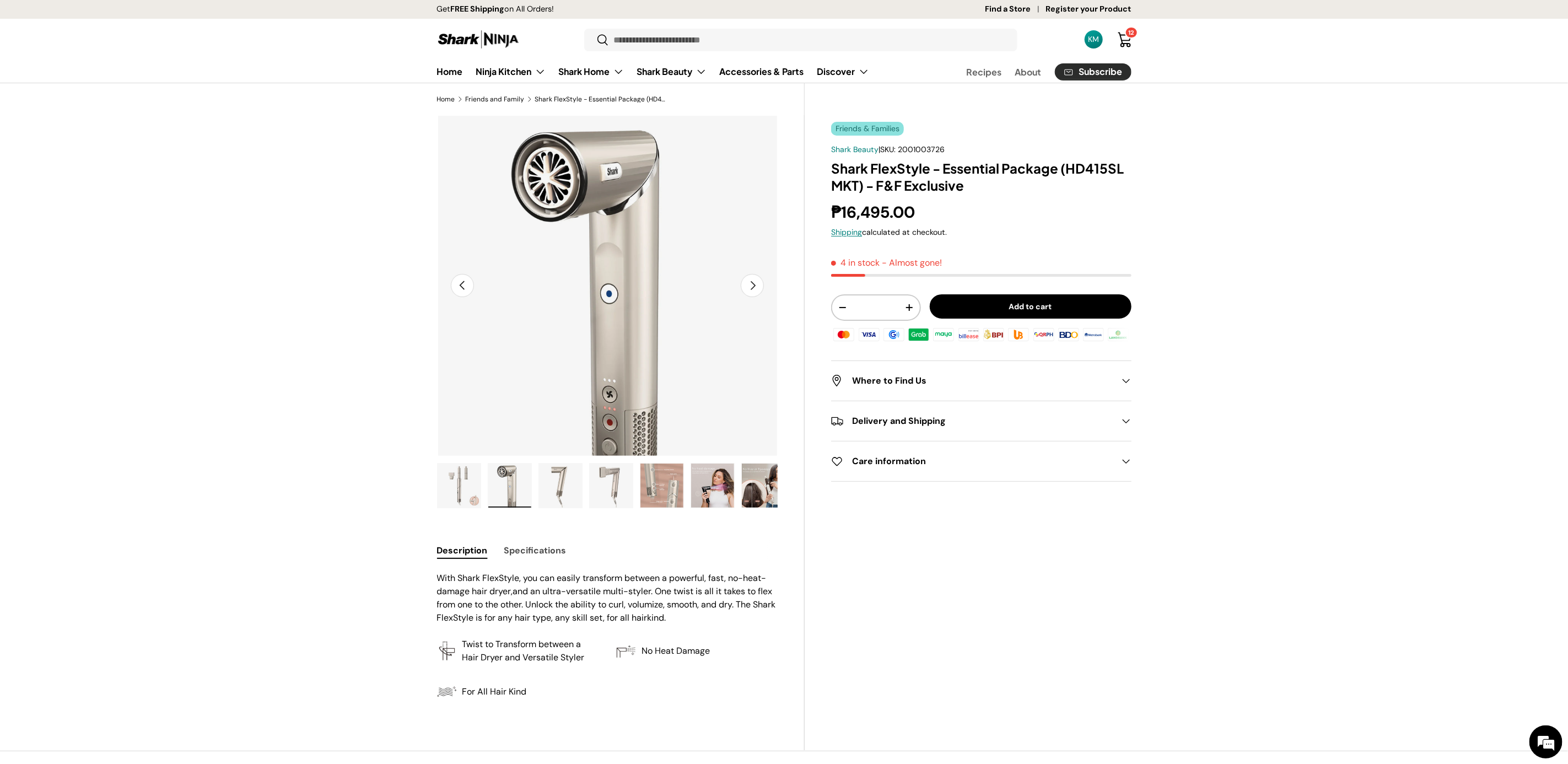
click at [756, 286] on button "Next" at bounding box center [753, 285] width 23 height 23
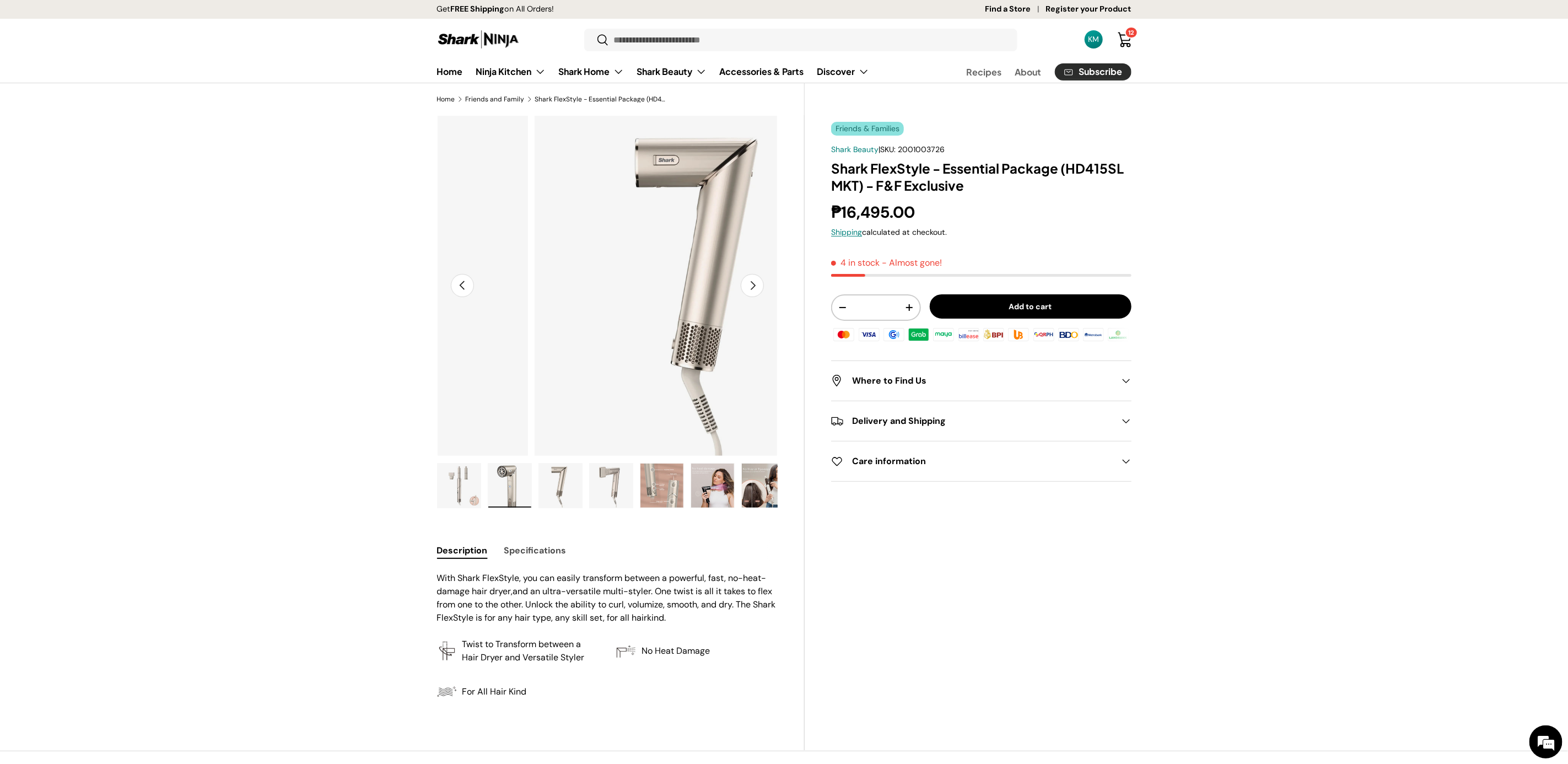
scroll to position [0, 691]
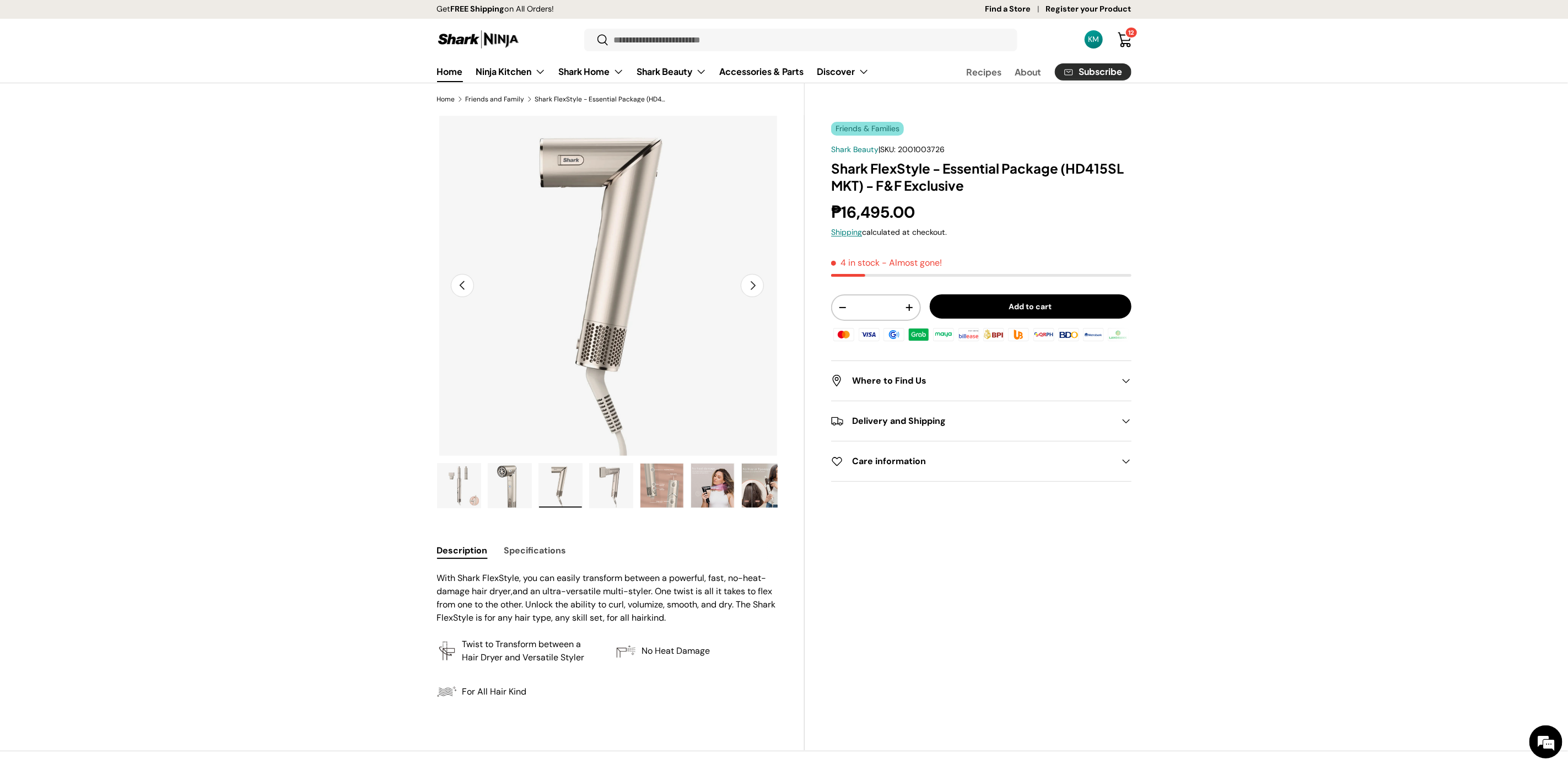
click at [437, 74] on link "Home" at bounding box center [449, 71] width 26 height 21
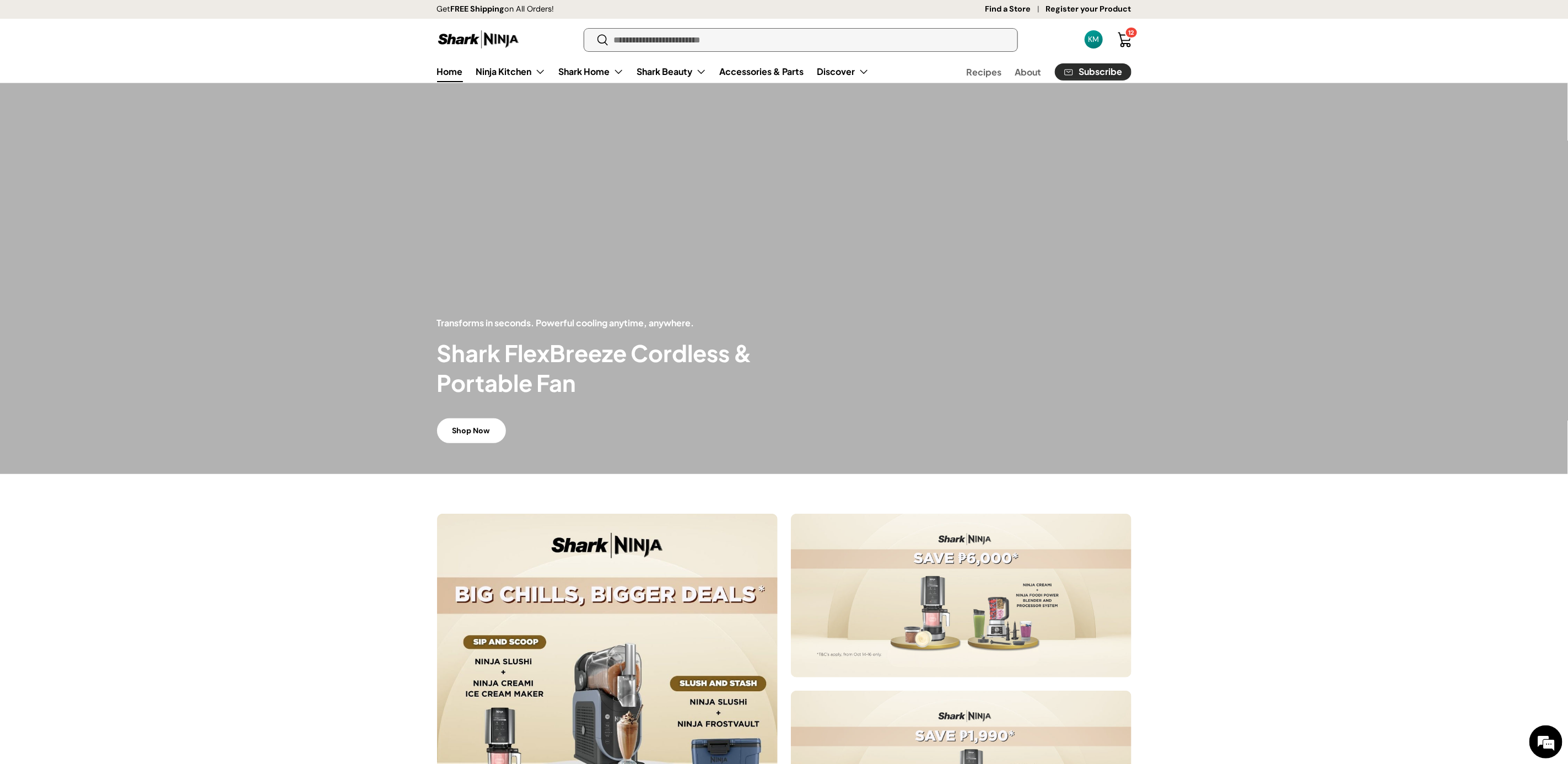
click at [665, 36] on input "Search" at bounding box center [800, 39] width 433 height 22
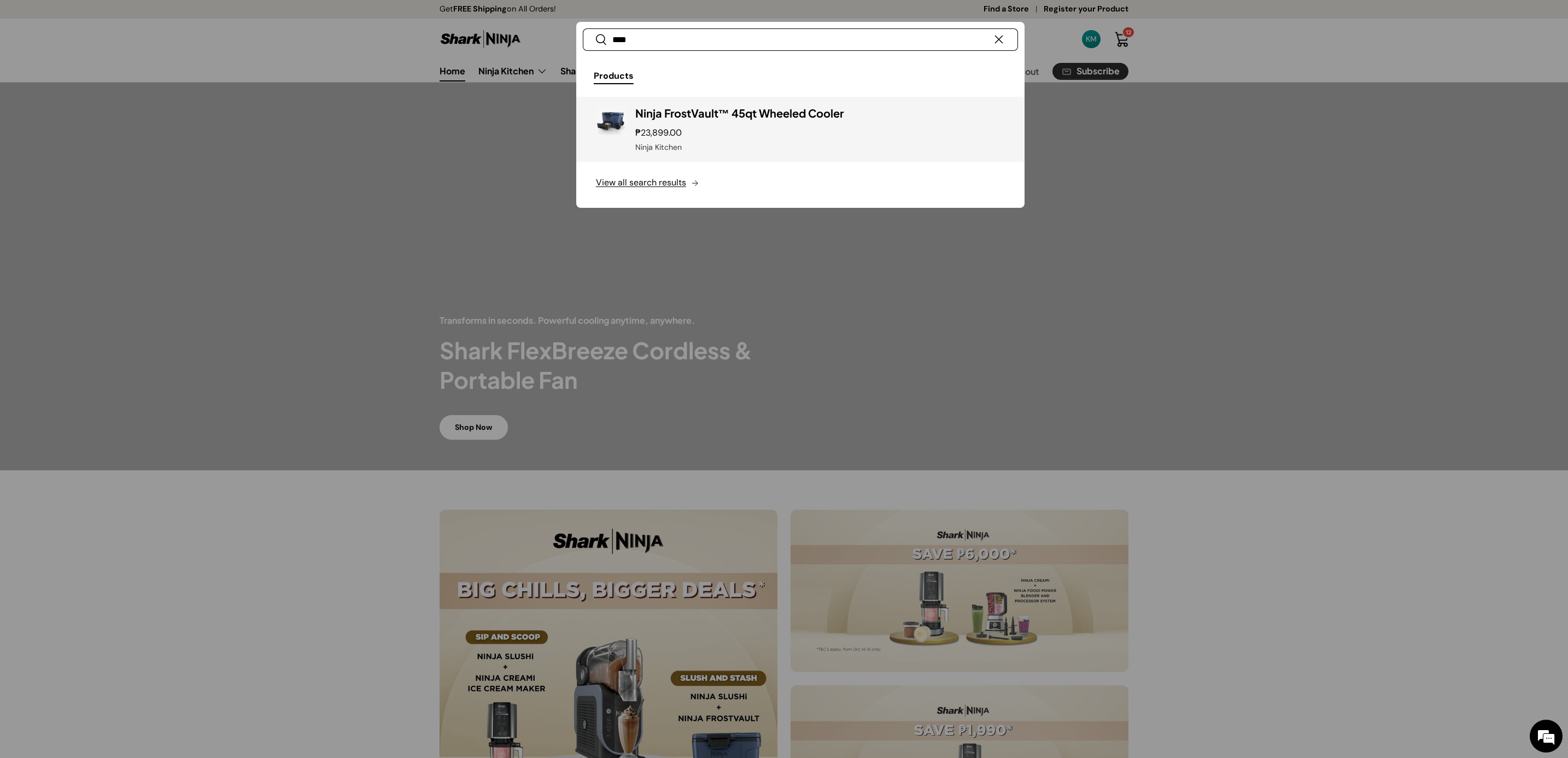
type input "****"
click at [726, 127] on div "₱23,899.00" at bounding box center [820, 133] width 370 height 13
